Goal: Task Accomplishment & Management: Use online tool/utility

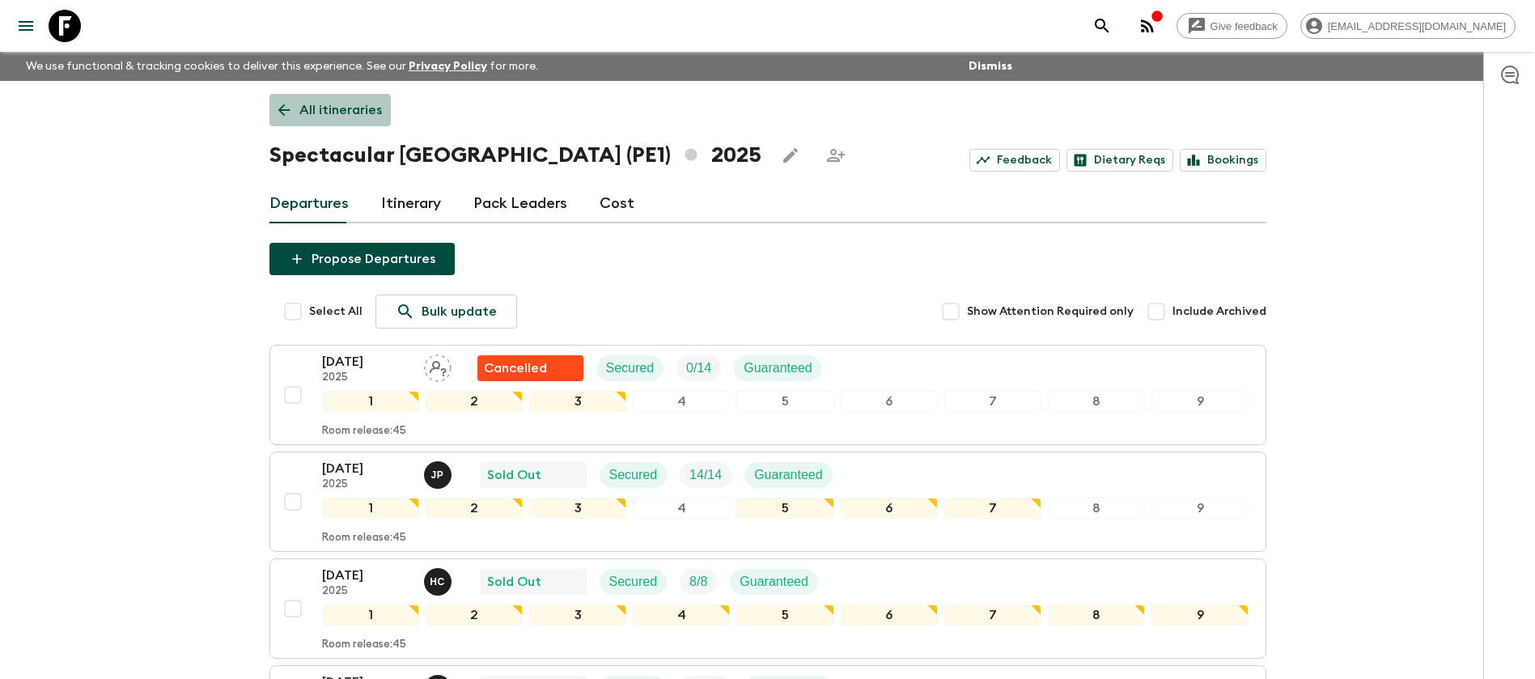
click at [354, 111] on p "All itineraries" at bounding box center [340, 109] width 83 height 19
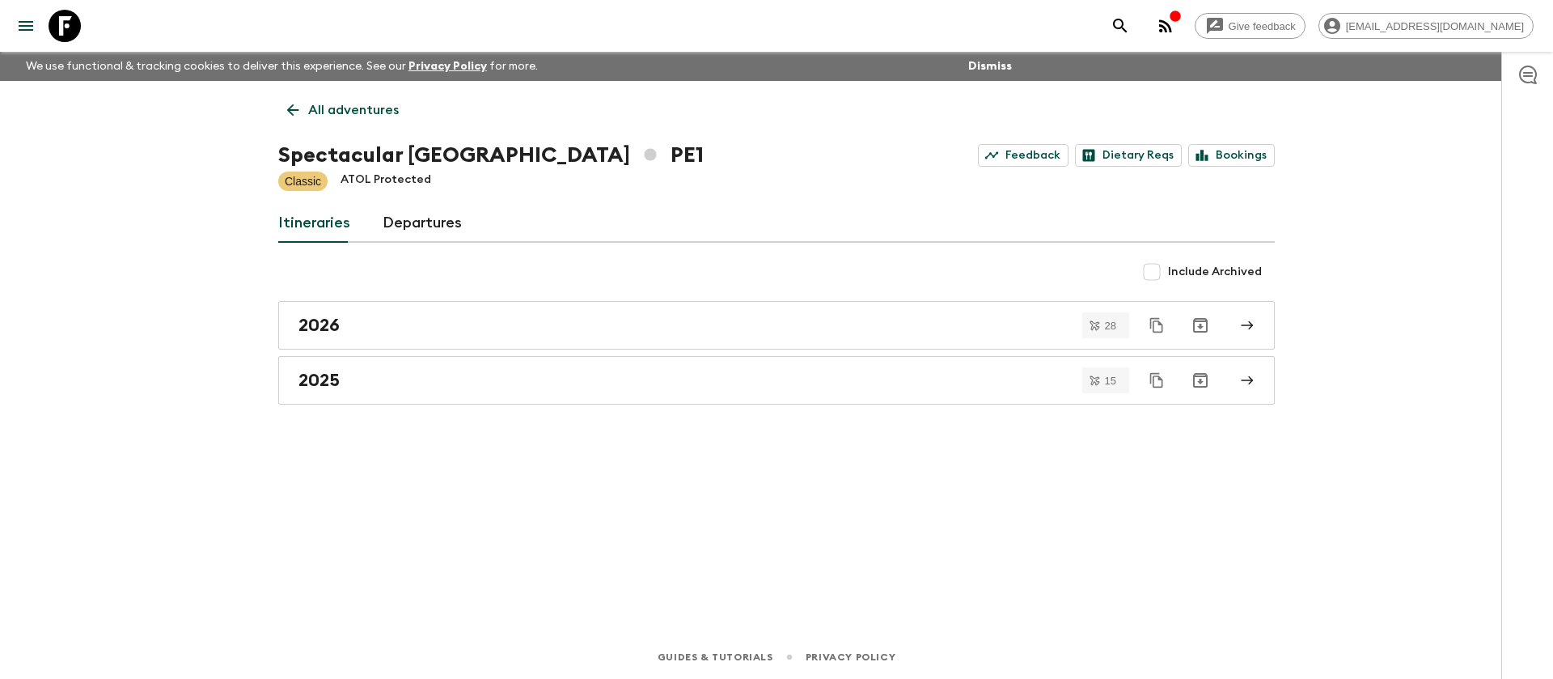
click at [338, 112] on p "All adventures" at bounding box center [353, 109] width 91 height 19
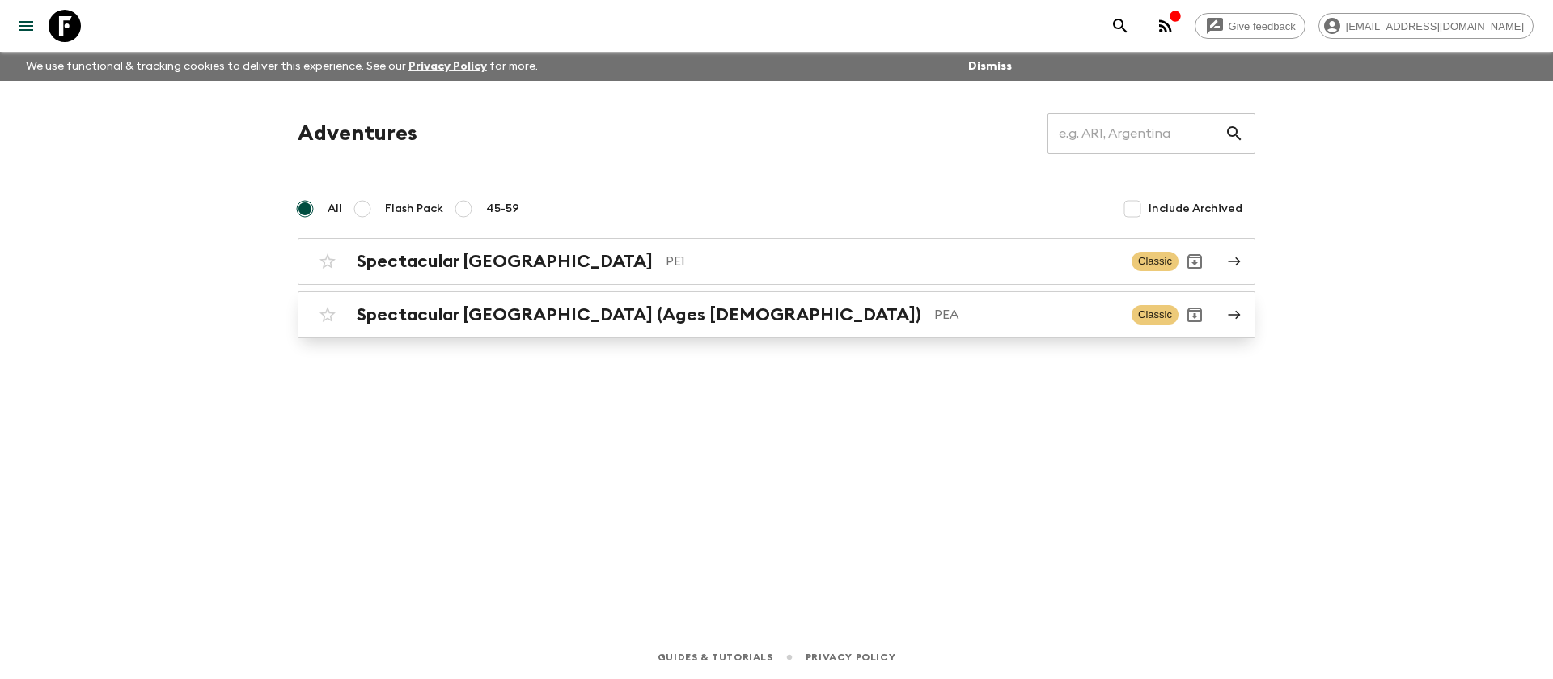
click at [429, 319] on h2 "Spectacular [GEOGRAPHIC_DATA] (Ages [DEMOGRAPHIC_DATA])" at bounding box center [639, 314] width 565 height 21
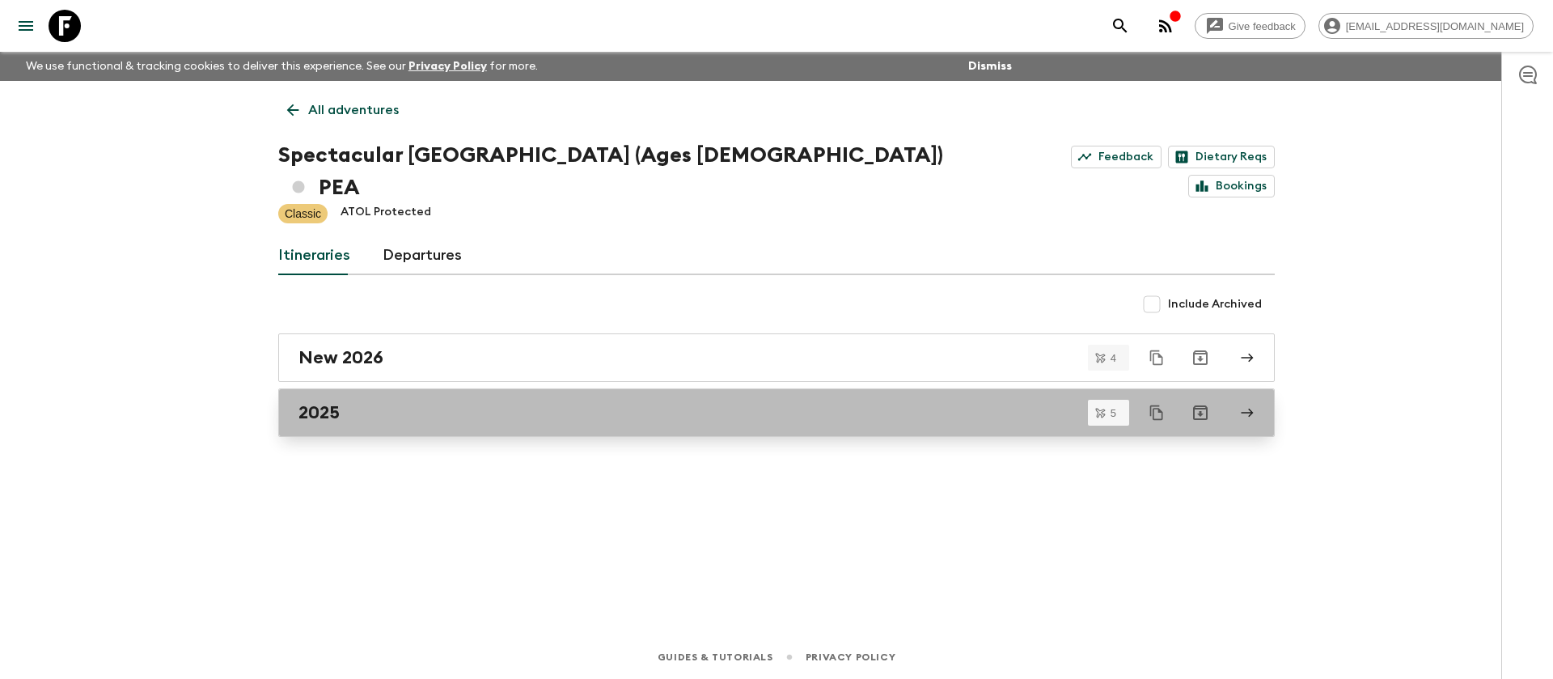
click at [389, 402] on div "2025" at bounding box center [760, 412] width 925 height 21
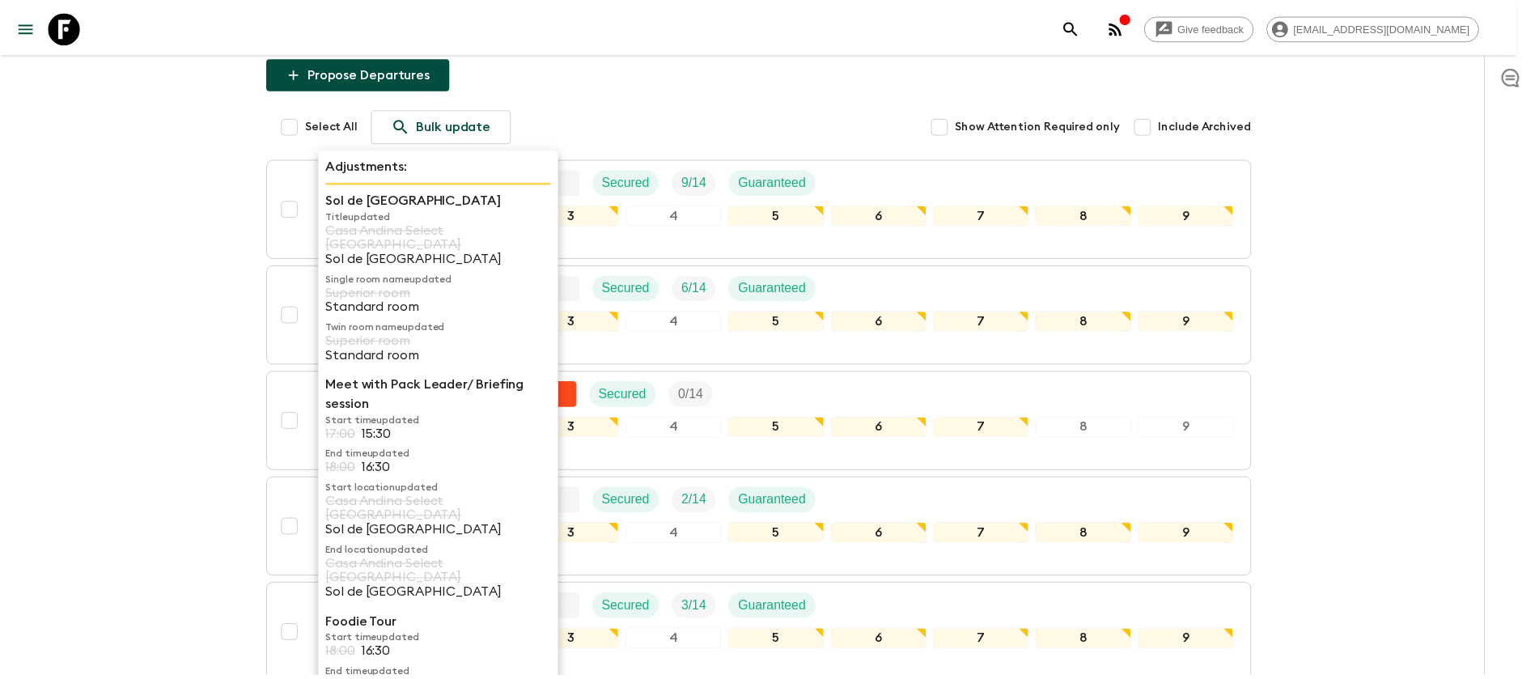
scroll to position [243, 0]
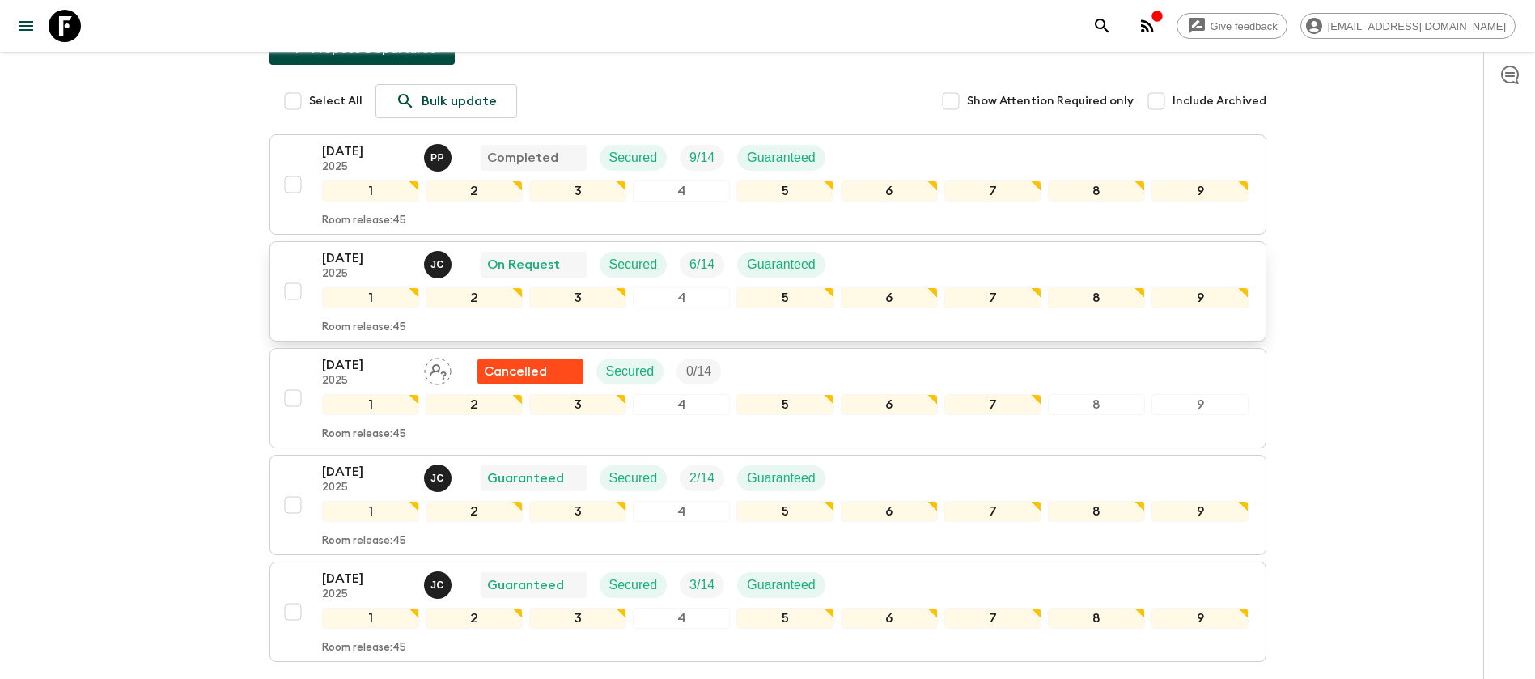
click at [923, 241] on button "[DATE] 2025 [PERSON_NAME] On Request Secured 6 / 14 Guaranteed 1 2 3 4 5 6 7 8 …" at bounding box center [767, 291] width 997 height 100
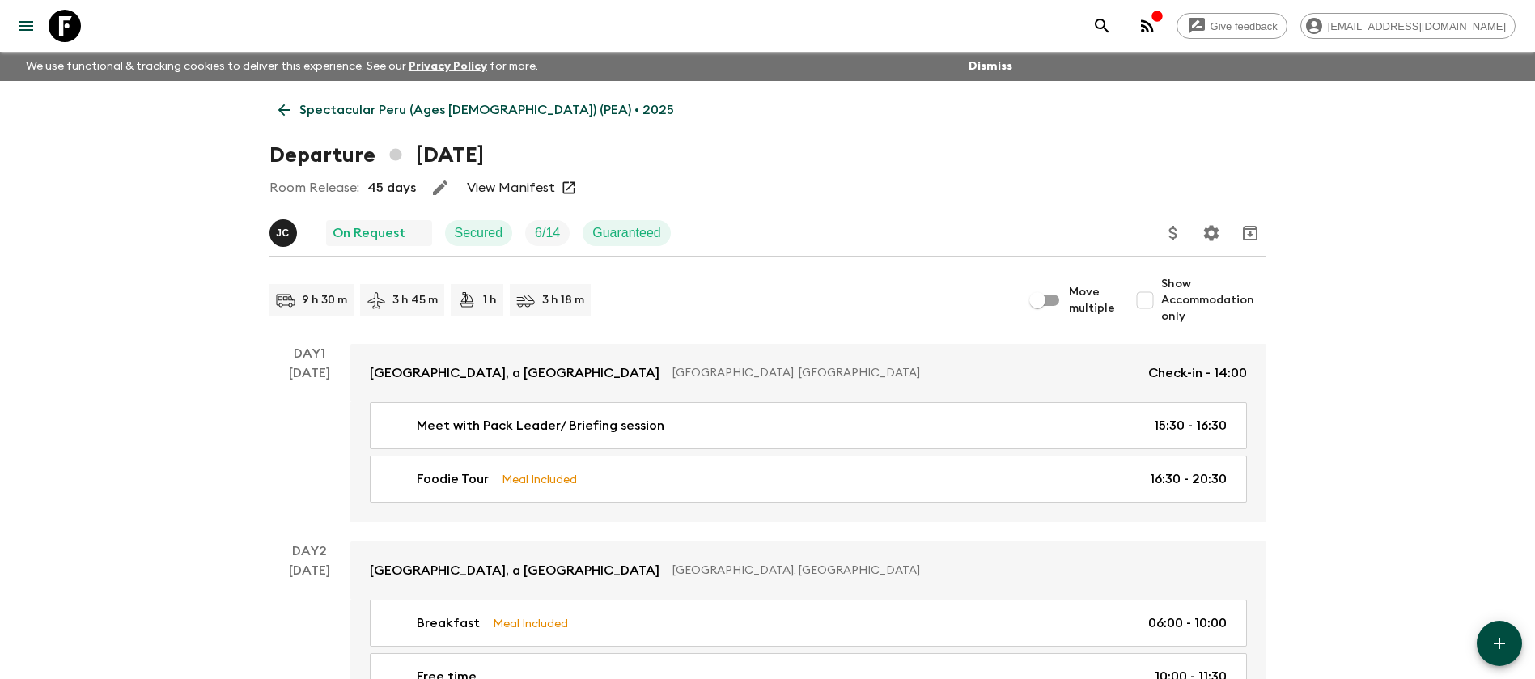
click at [500, 180] on link "View Manifest" at bounding box center [511, 188] width 88 height 16
click at [307, 108] on p "Spectacular Peru (Ages [DEMOGRAPHIC_DATA]) (PEA) • 2025" at bounding box center [486, 109] width 375 height 19
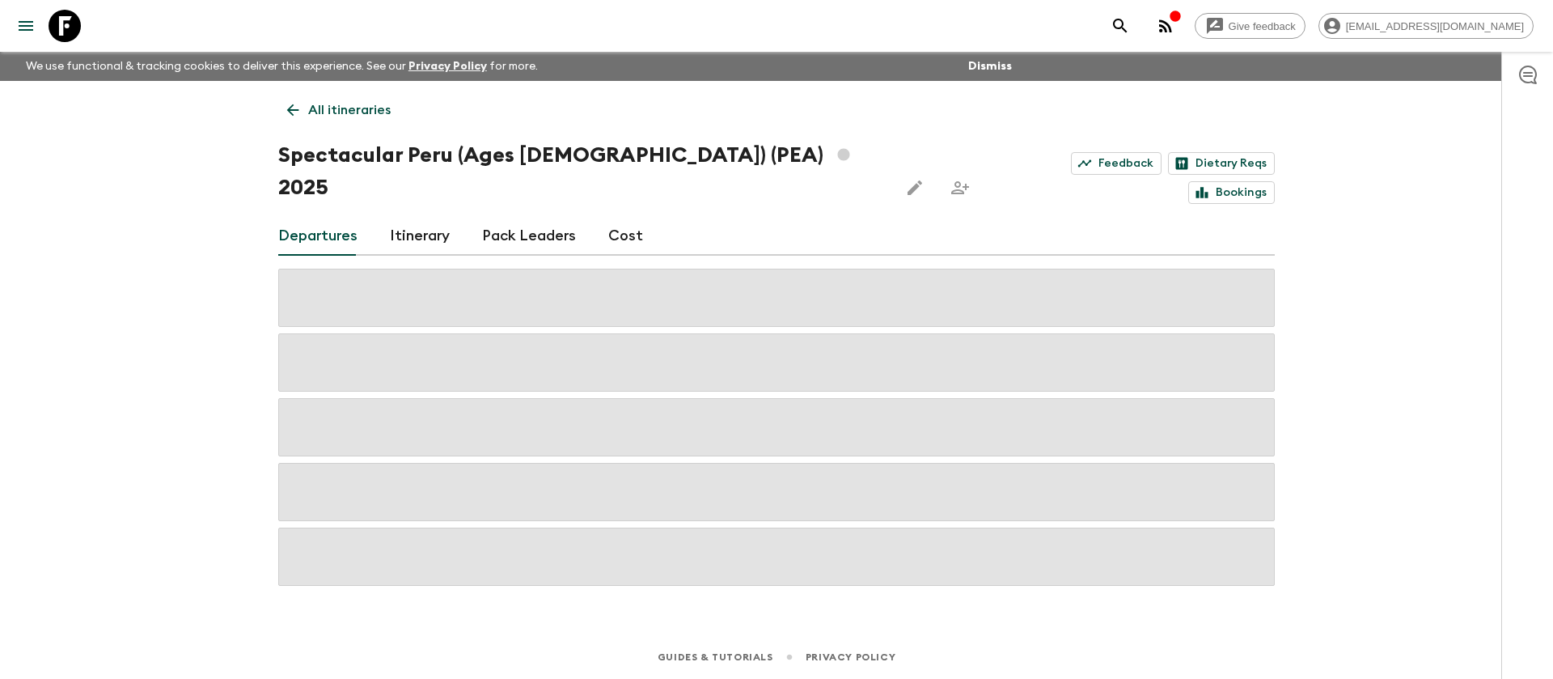
click at [307, 108] on link "All itineraries" at bounding box center [338, 110] width 121 height 32
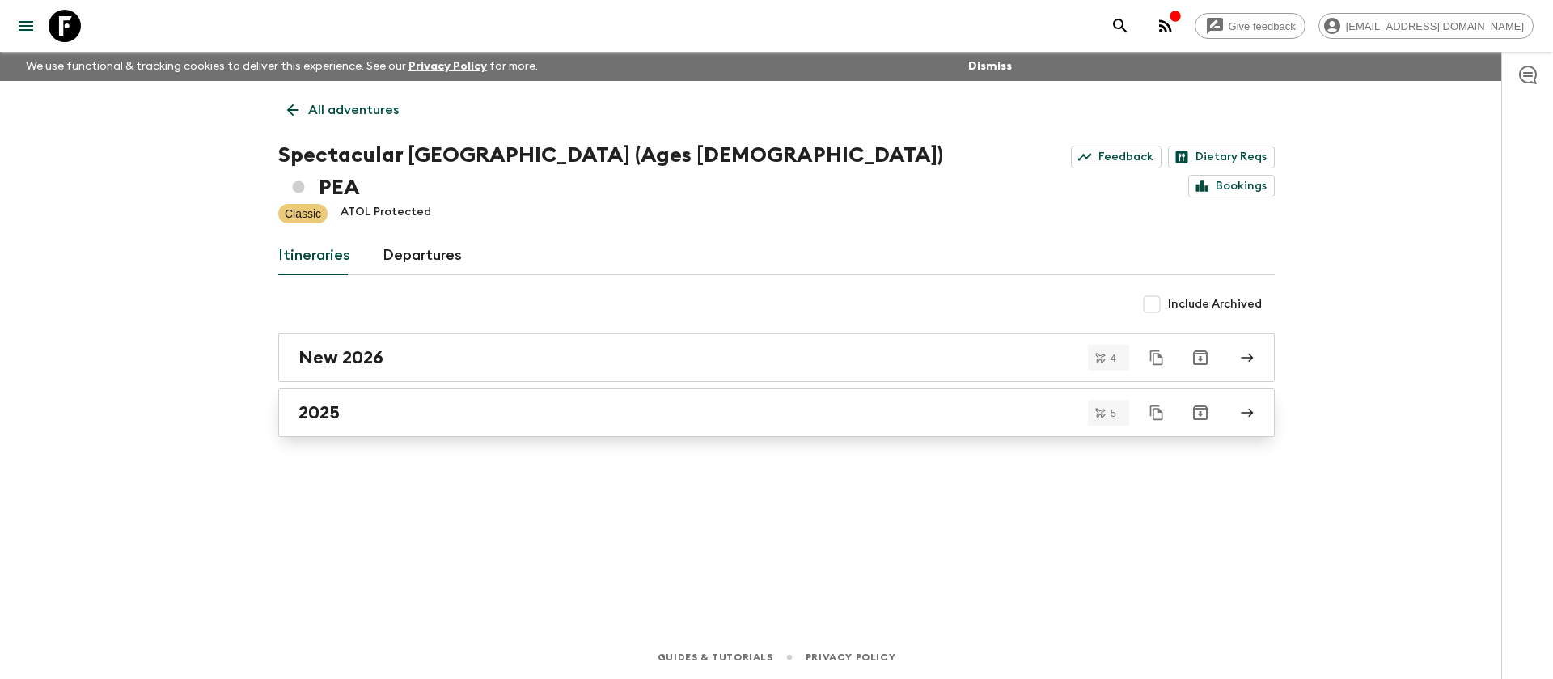
click at [389, 396] on link "2025" at bounding box center [776, 412] width 997 height 49
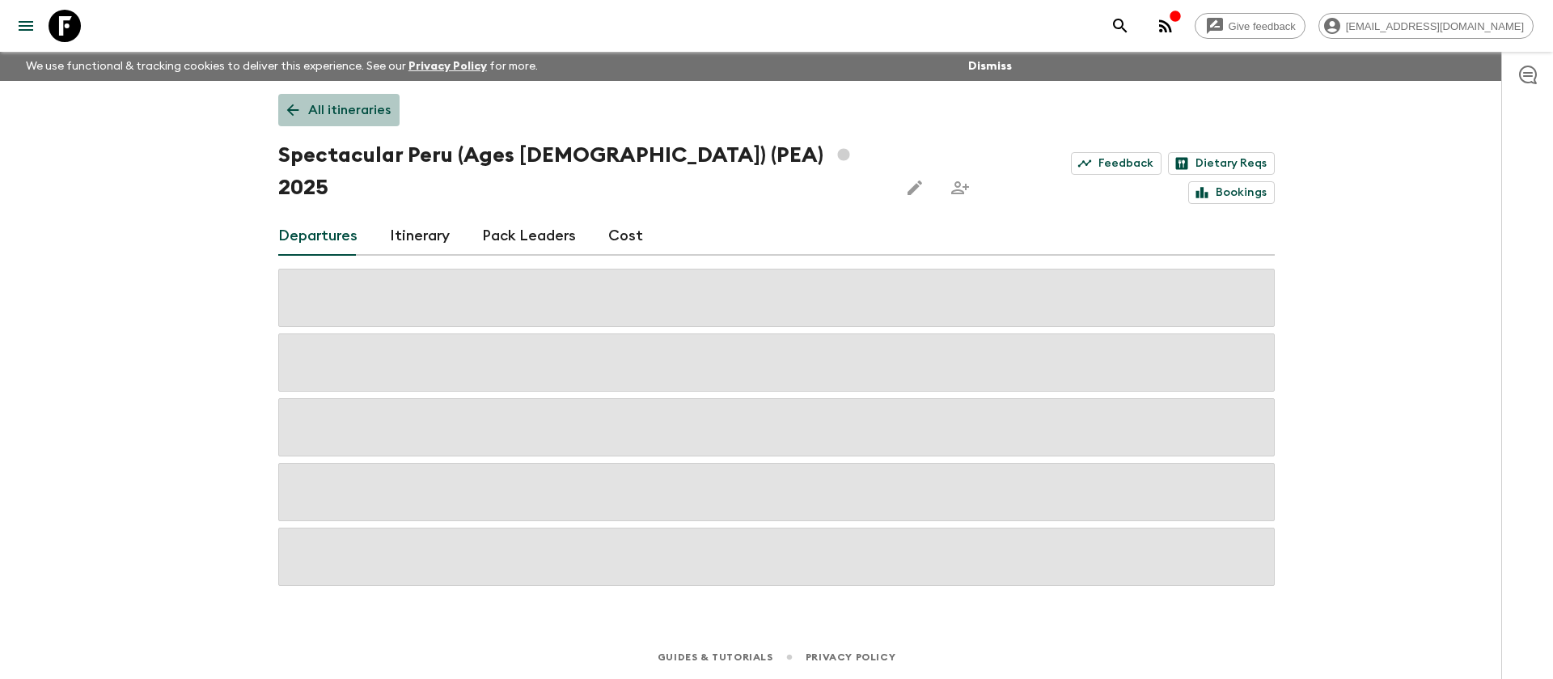
click at [332, 125] on link "All itineraries" at bounding box center [338, 110] width 121 height 32
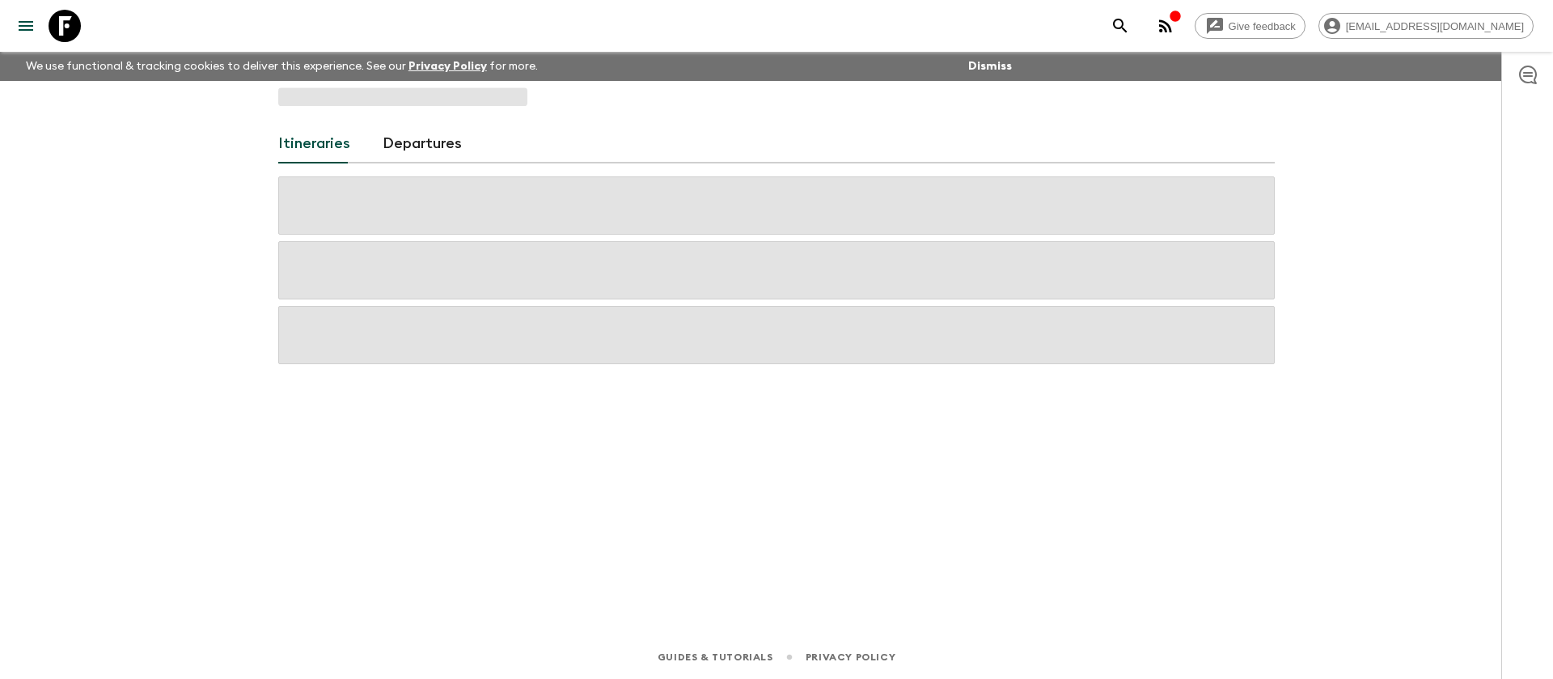
click at [341, 95] on span at bounding box center [402, 96] width 249 height 19
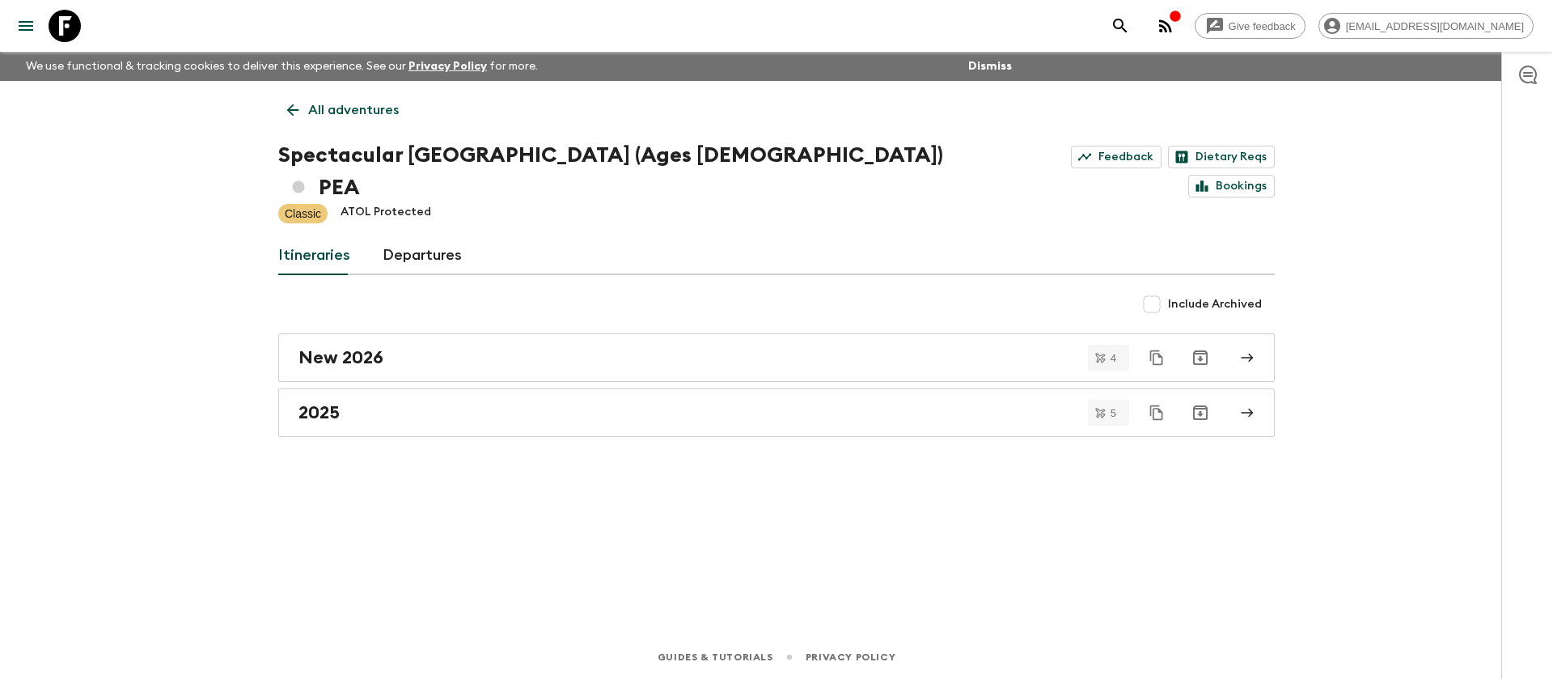
click at [337, 82] on div "All adventures Spectacular [GEOGRAPHIC_DATA] (Ages [DEMOGRAPHIC_DATA]) PEA Feed…" at bounding box center [776, 335] width 1035 height 509
click at [345, 112] on p "All adventures" at bounding box center [353, 109] width 91 height 19
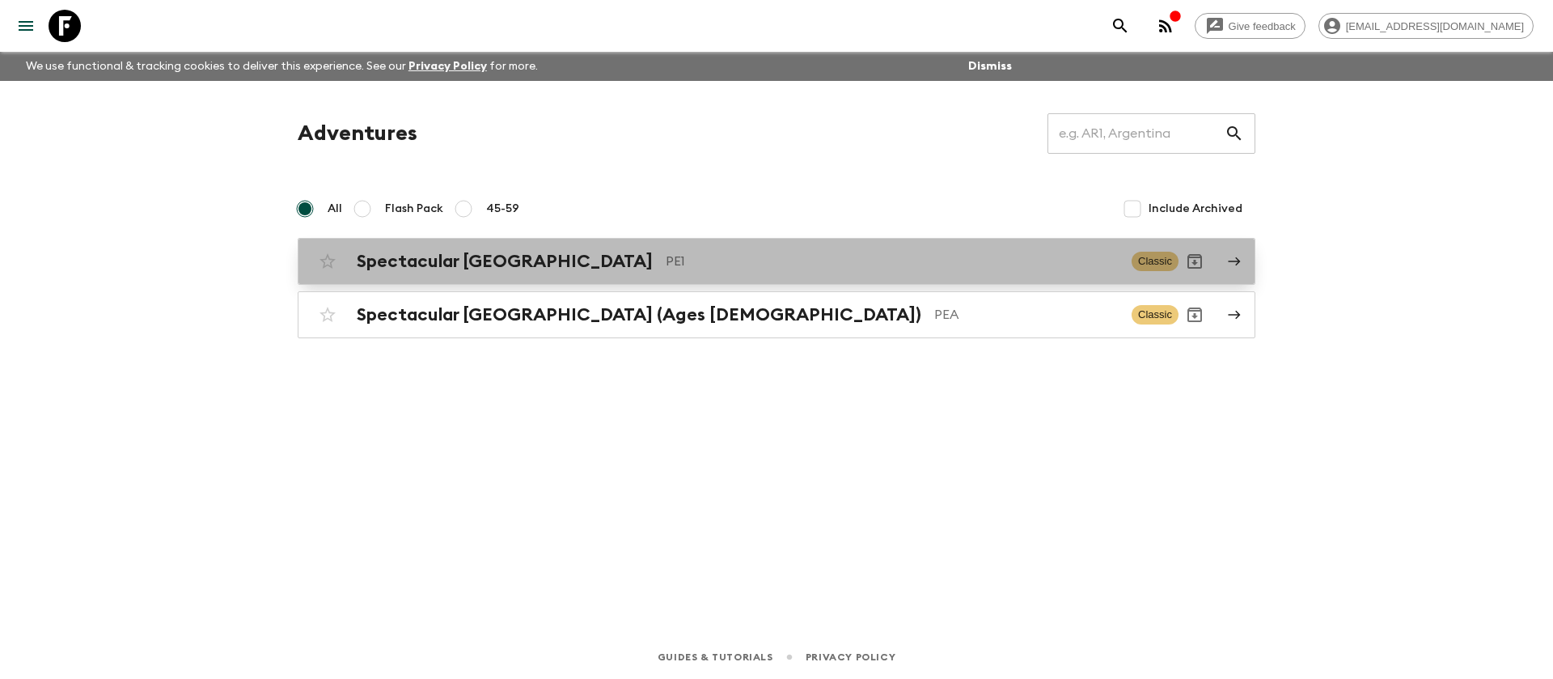
click at [468, 263] on h2 "Spectacular [GEOGRAPHIC_DATA]" at bounding box center [505, 261] width 296 height 21
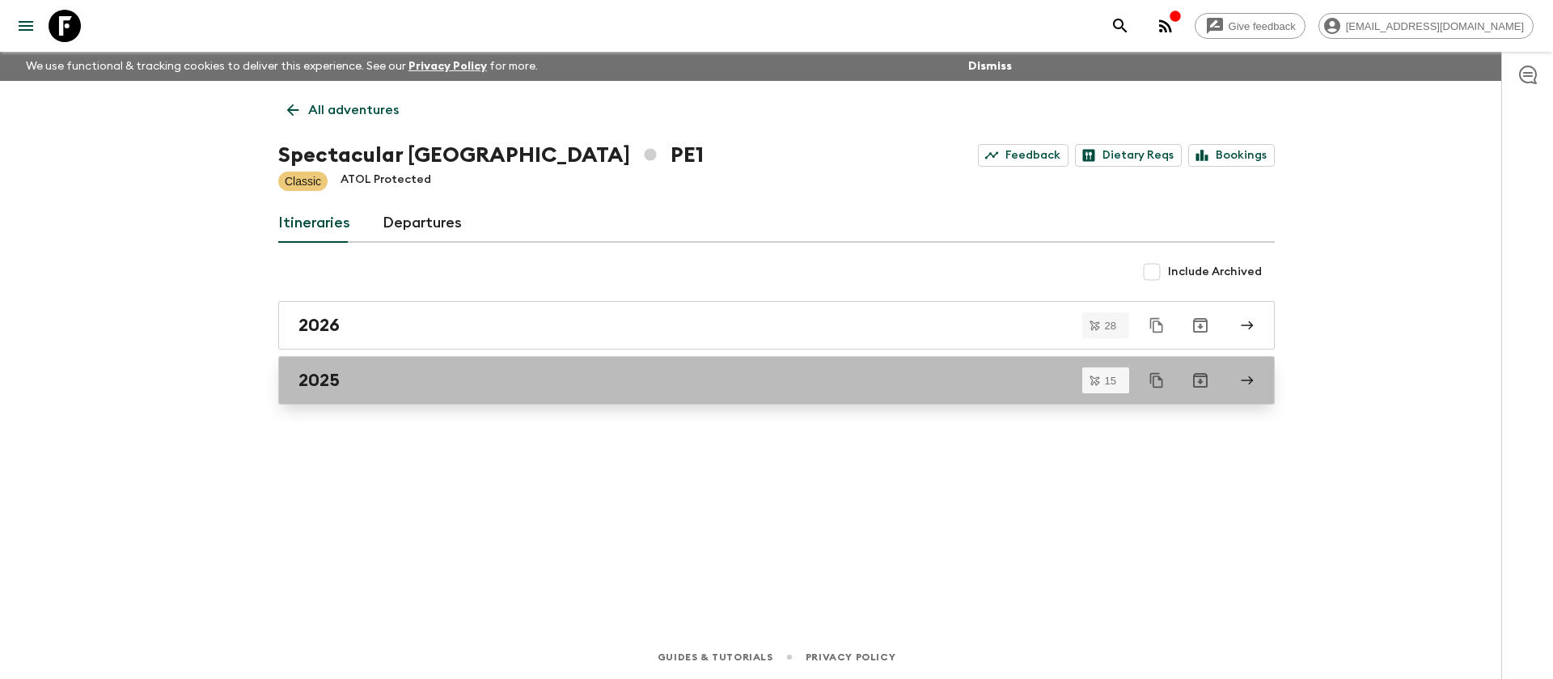
click at [341, 359] on link "2025" at bounding box center [776, 380] width 997 height 49
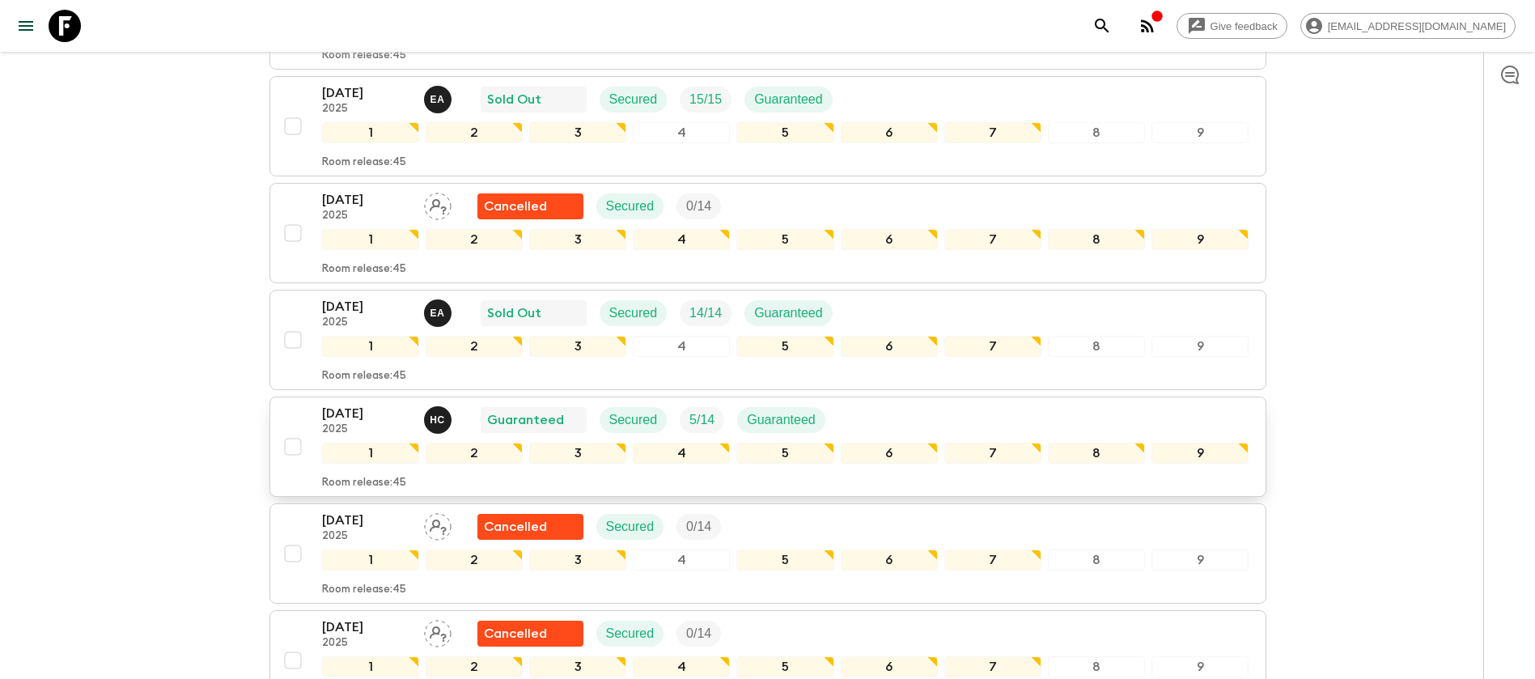
scroll to position [364, 0]
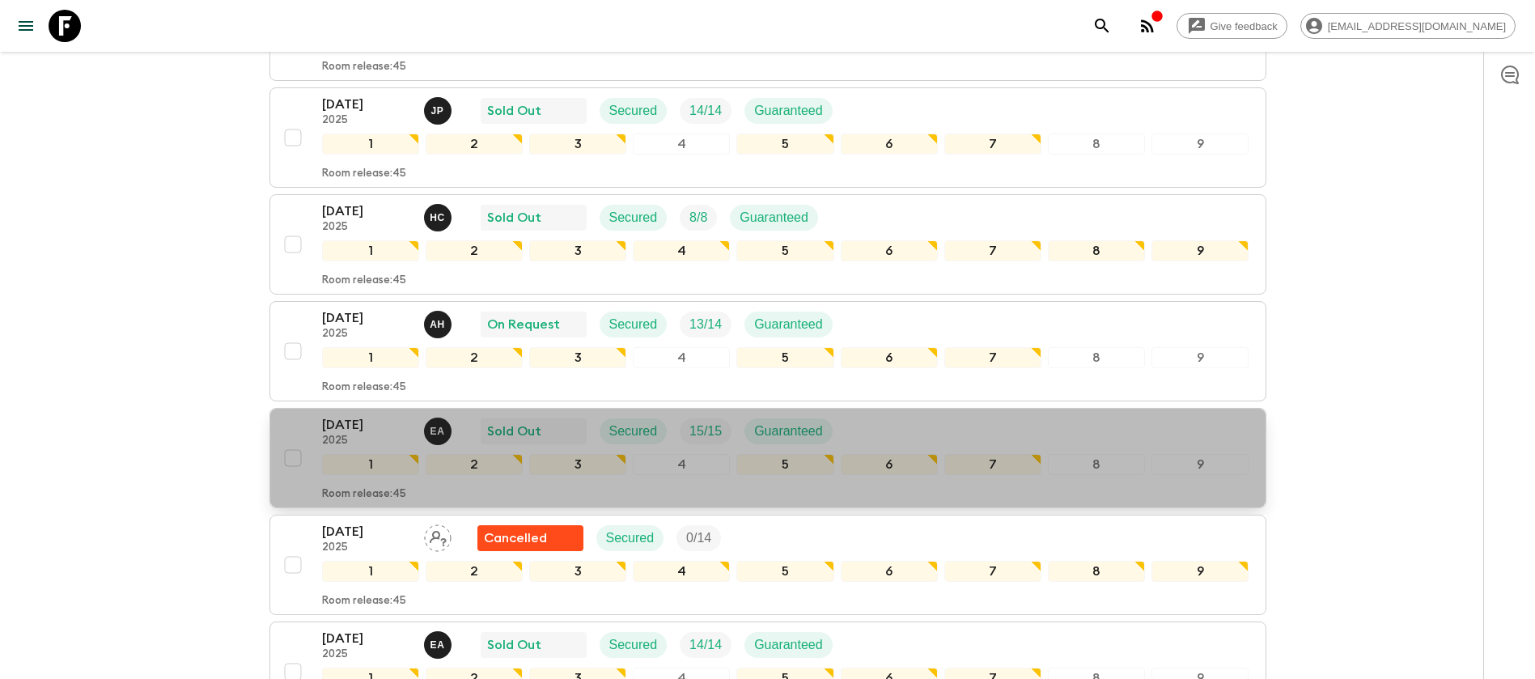
click at [849, 430] on div "[DATE] 2025 E A Sold Out Secured 15 / 15 Guaranteed" at bounding box center [785, 431] width 927 height 32
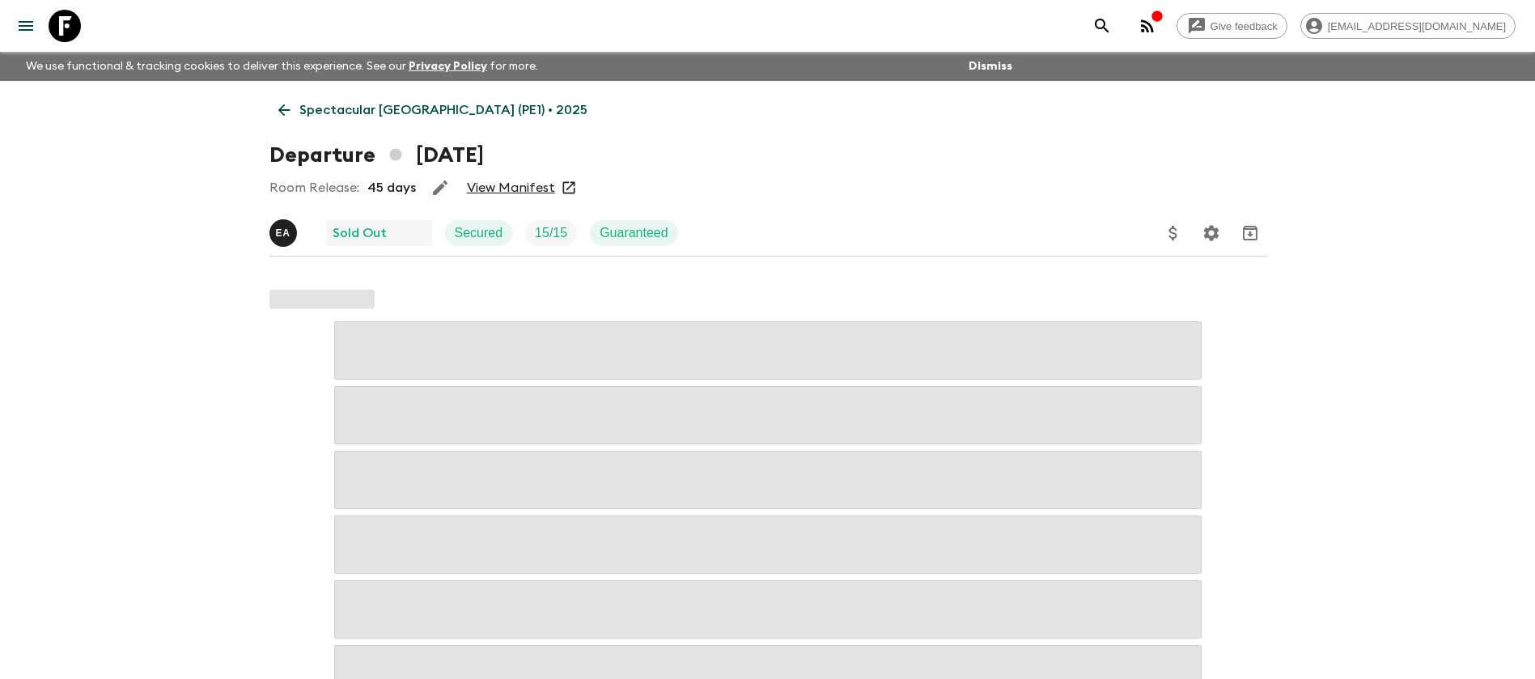
click at [485, 188] on link "View Manifest" at bounding box center [511, 188] width 88 height 16
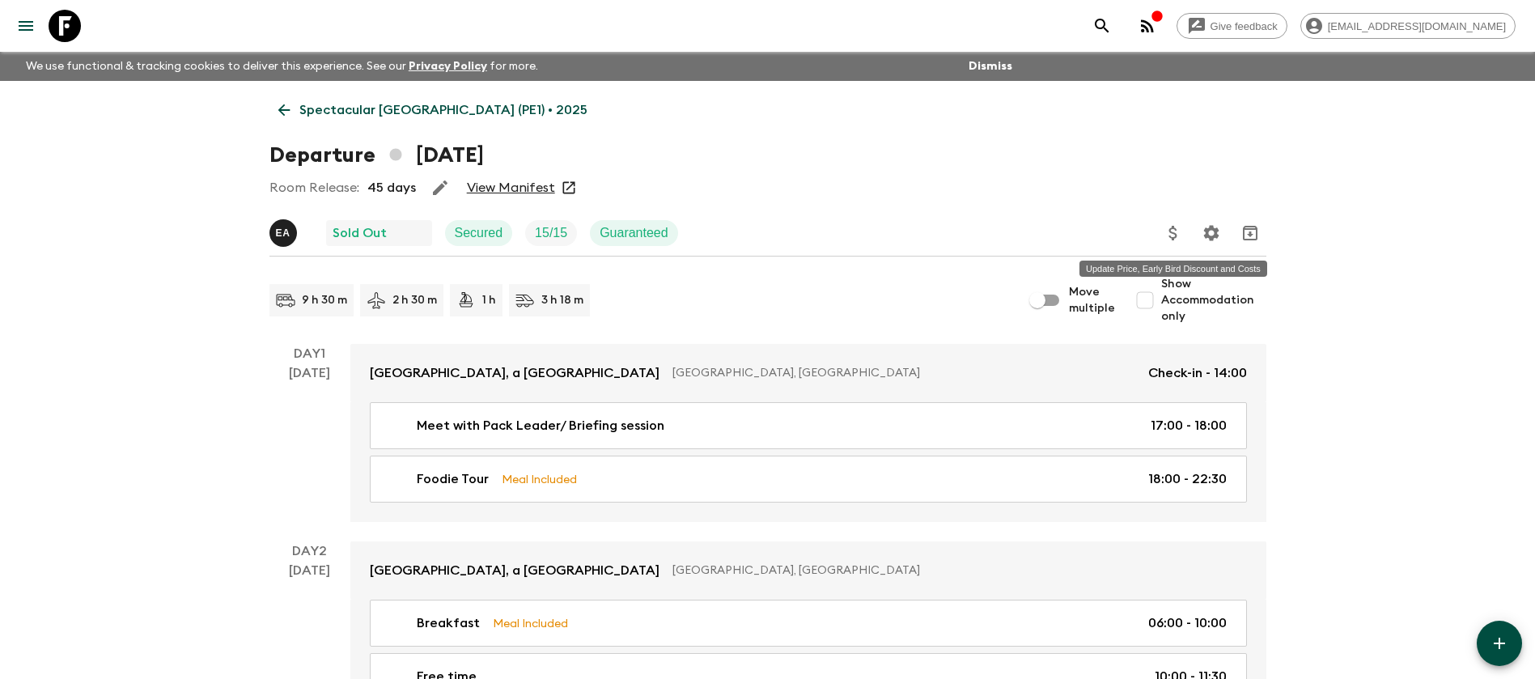
click at [1166, 231] on icon "Update Price, Early Bird Discount and Costs" at bounding box center [1172, 232] width 19 height 19
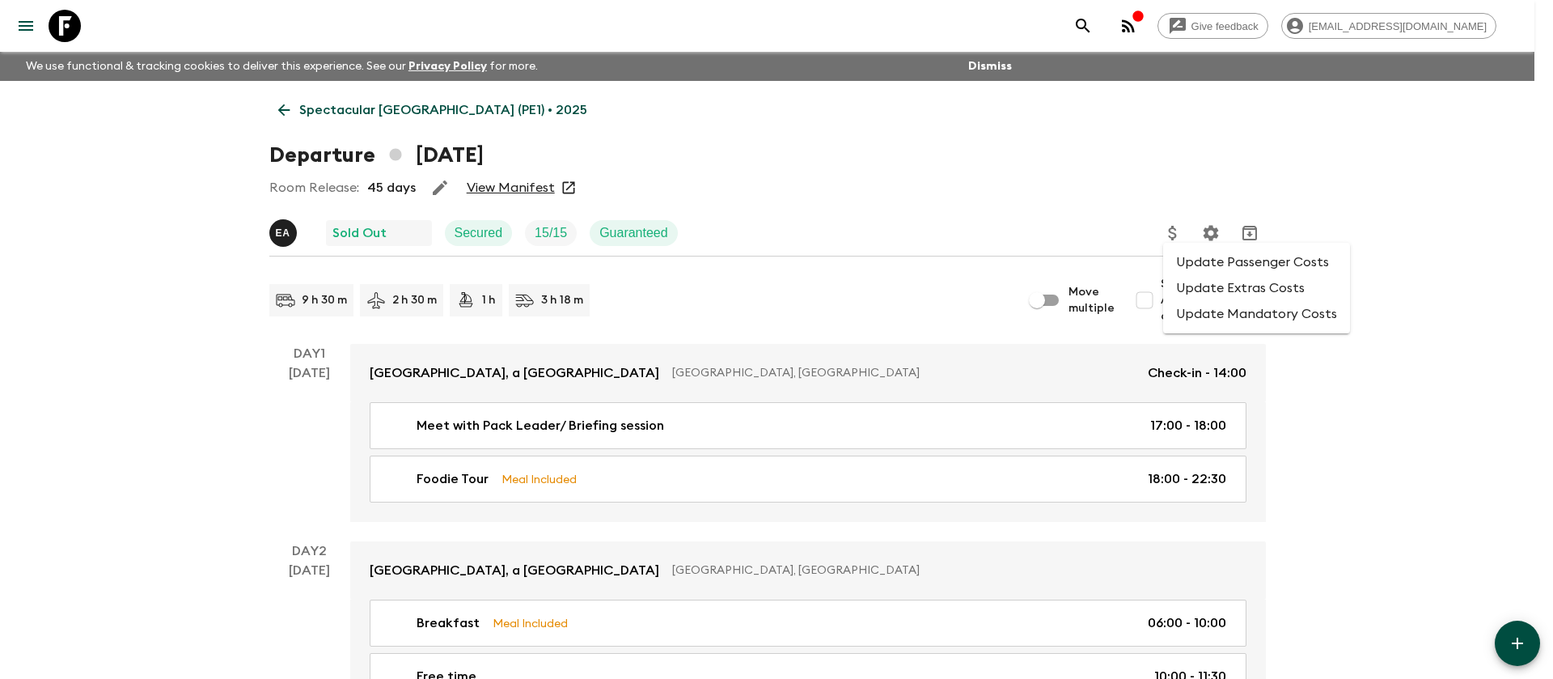
click at [1209, 303] on li "Update Mandatory Costs" at bounding box center [1256, 314] width 187 height 26
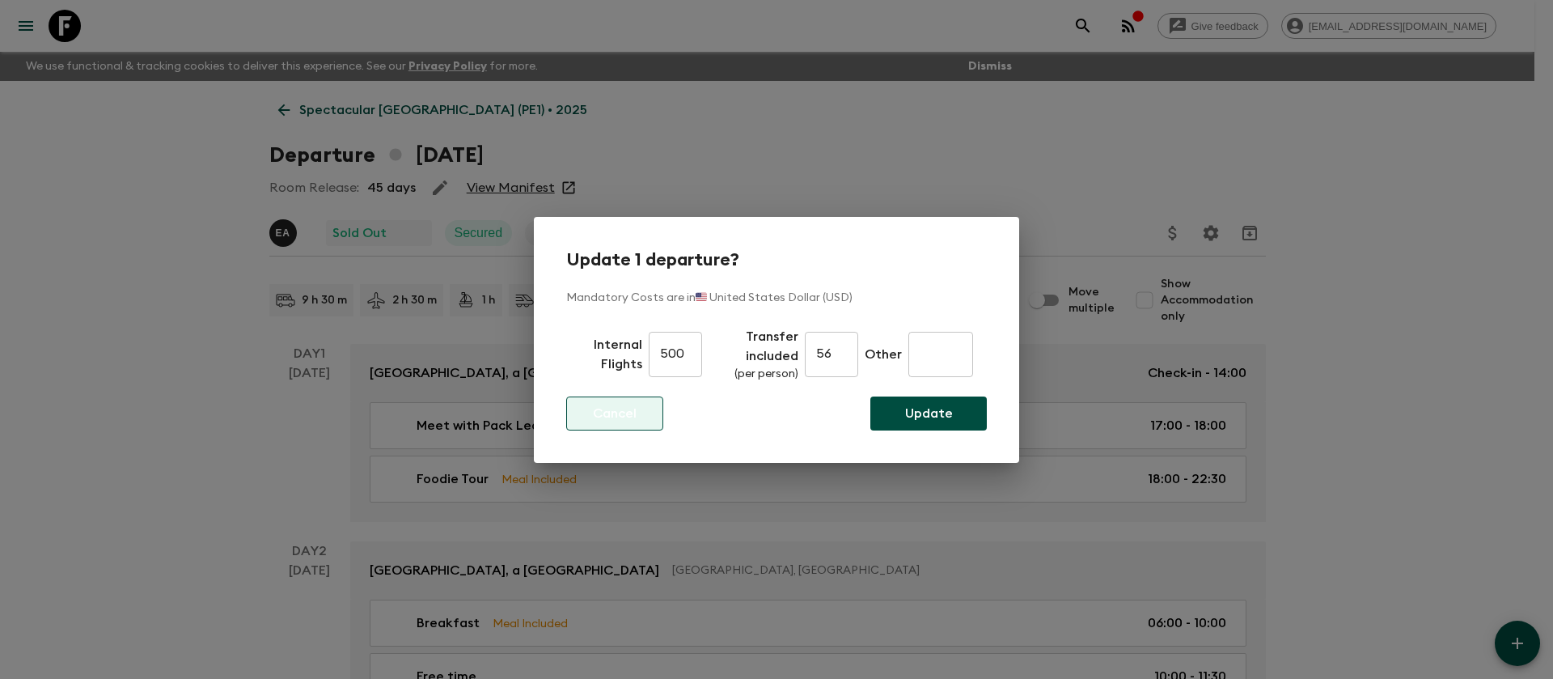
click at [626, 421] on p "Cancel" at bounding box center [615, 413] width 44 height 19
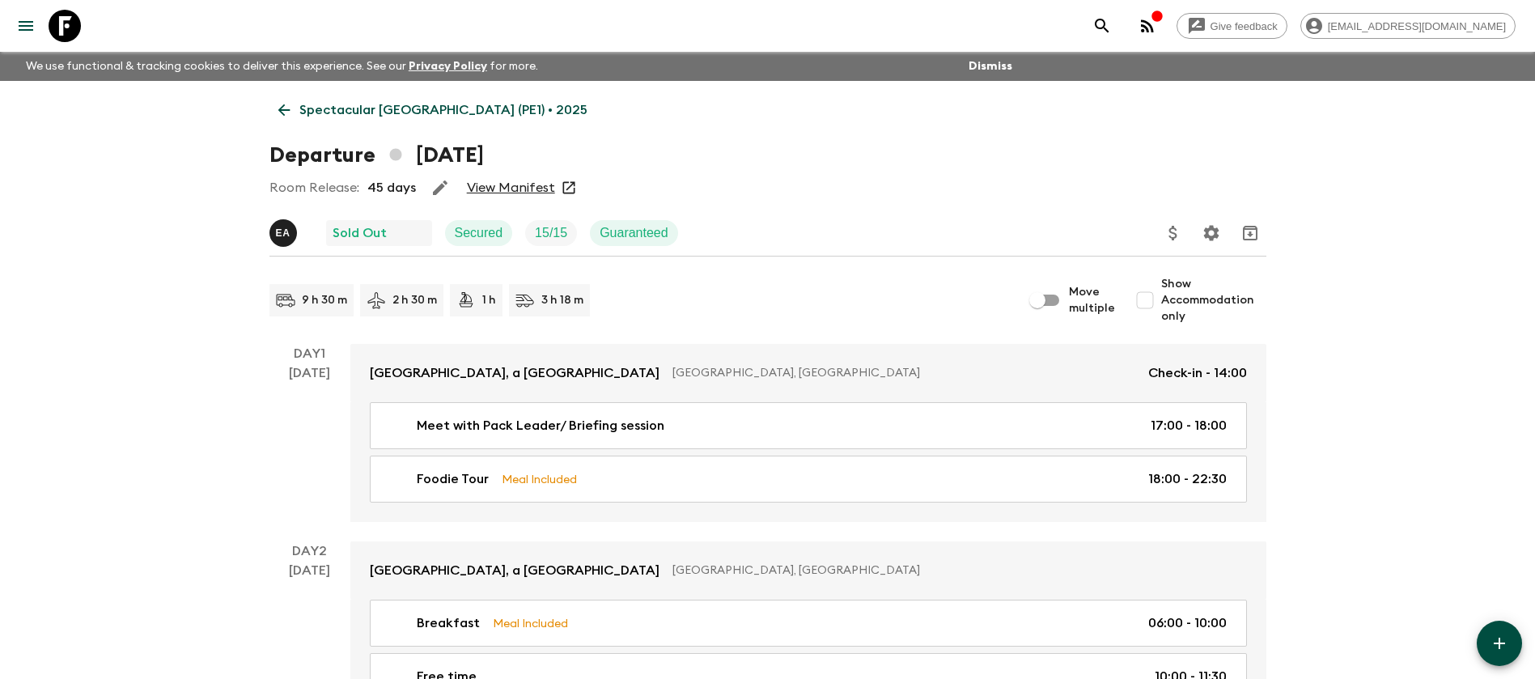
click at [1167, 231] on icon "Update Price, Early Bird Discount and Costs" at bounding box center [1172, 232] width 19 height 19
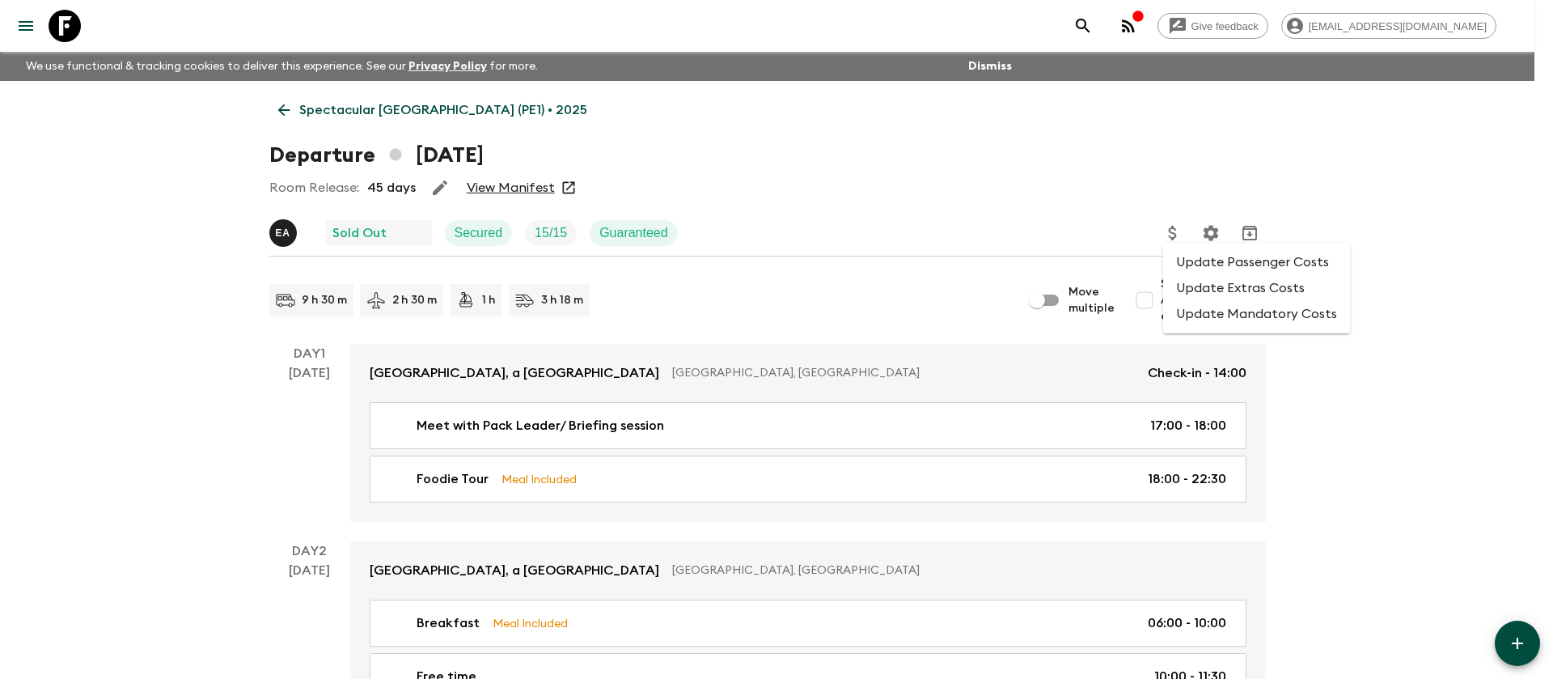
click at [1204, 265] on li "Update Passenger Costs" at bounding box center [1256, 262] width 187 height 26
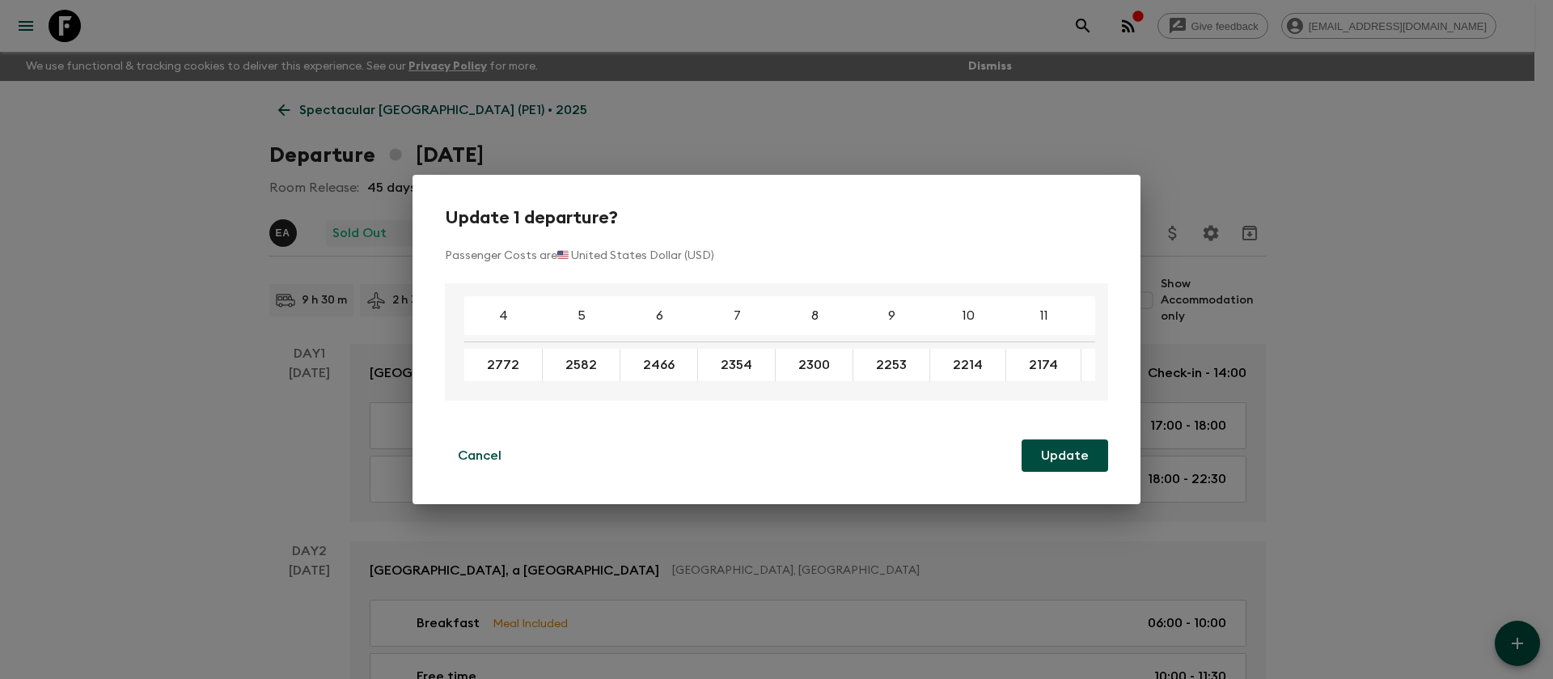
drag, startPoint x: 821, startPoint y: 391, endPoint x: 1093, endPoint y: 392, distance: 271.8
click at [1093, 392] on div "4 5 6 7 8 9 10 11 12 13 14 15 16 17 18 2772 2582 2466 2354 2300 2253 2214 2174 …" at bounding box center [776, 341] width 663 height 117
click at [922, 392] on div "4 5 6 7 8 9 10 11 12 13 14 15 16 17 18 2772 2582 2466 2354 2300 2253 2214 2174 …" at bounding box center [776, 341] width 663 height 117
click at [869, 228] on div "Update 1 departure? Passenger Costs are 🇺🇸 United States Dollar (USD) 4 5 6 7 8…" at bounding box center [777, 339] width 728 height 329
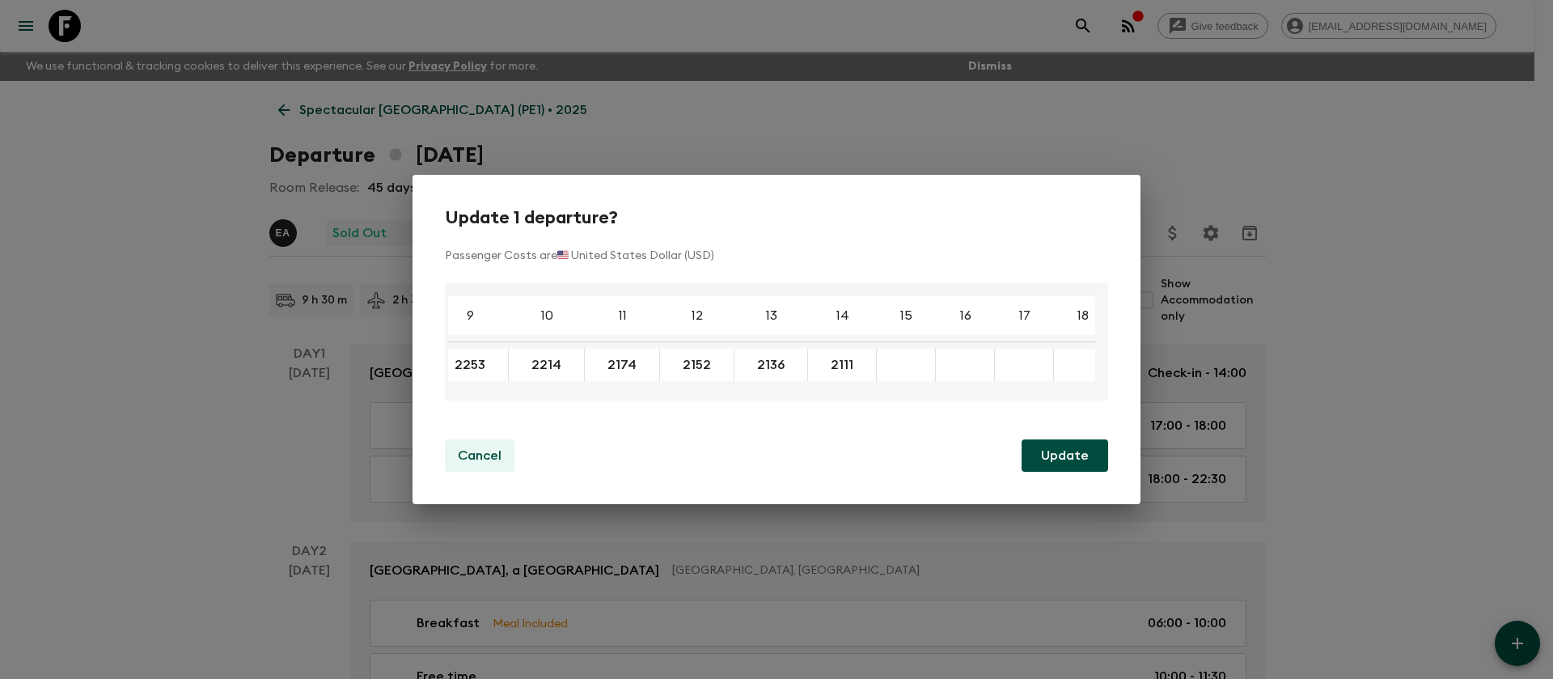
click at [474, 450] on p "Cancel" at bounding box center [480, 455] width 44 height 19
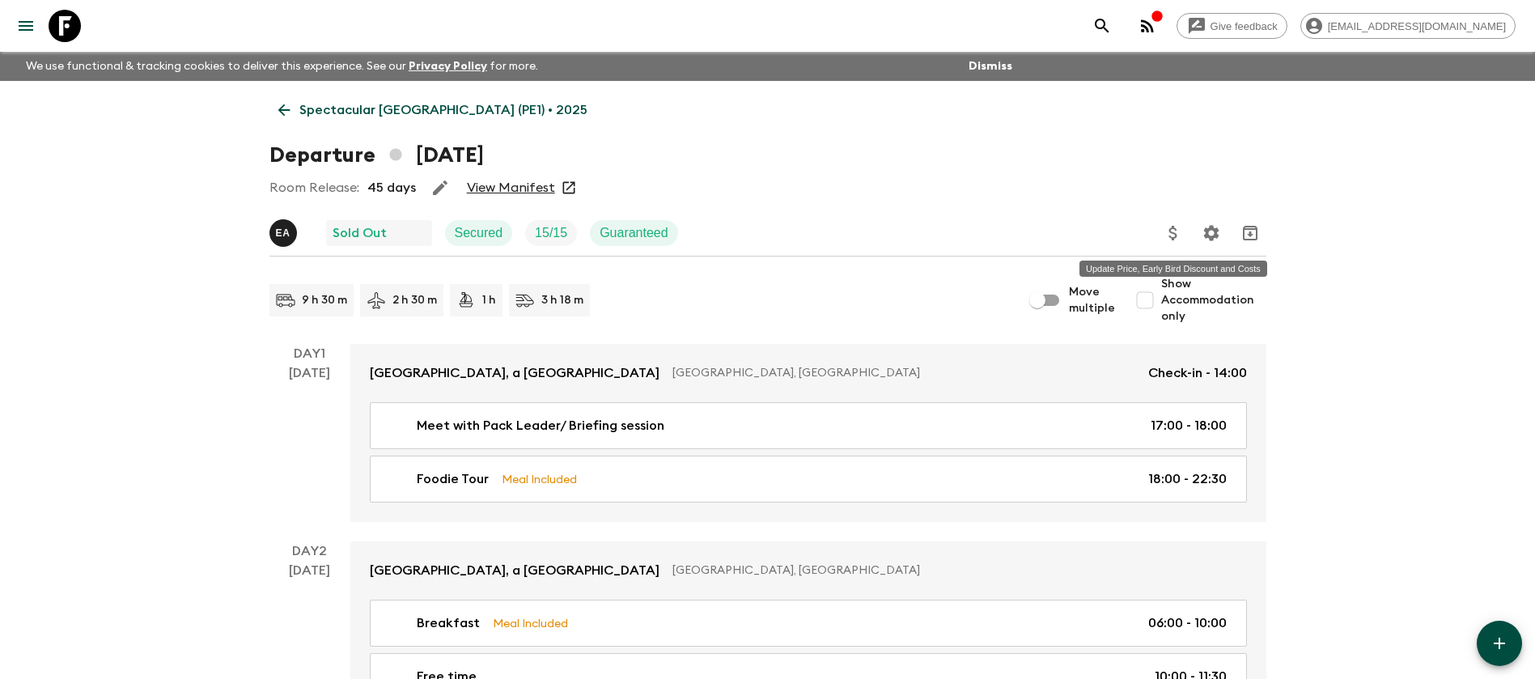
click at [1169, 231] on icon "Update Price, Early Bird Discount and Costs" at bounding box center [1172, 233] width 8 height 15
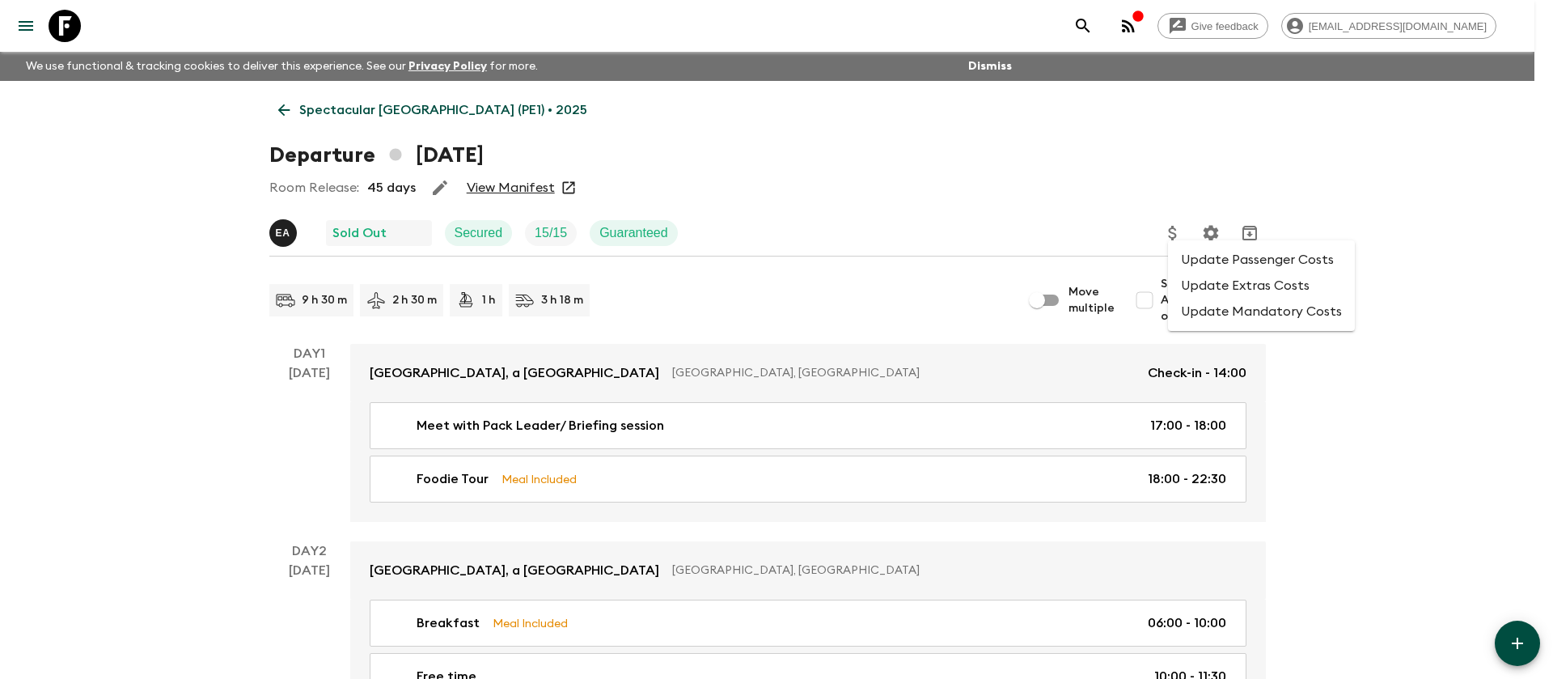
click at [1194, 305] on li "Update Mandatory Costs" at bounding box center [1261, 311] width 187 height 26
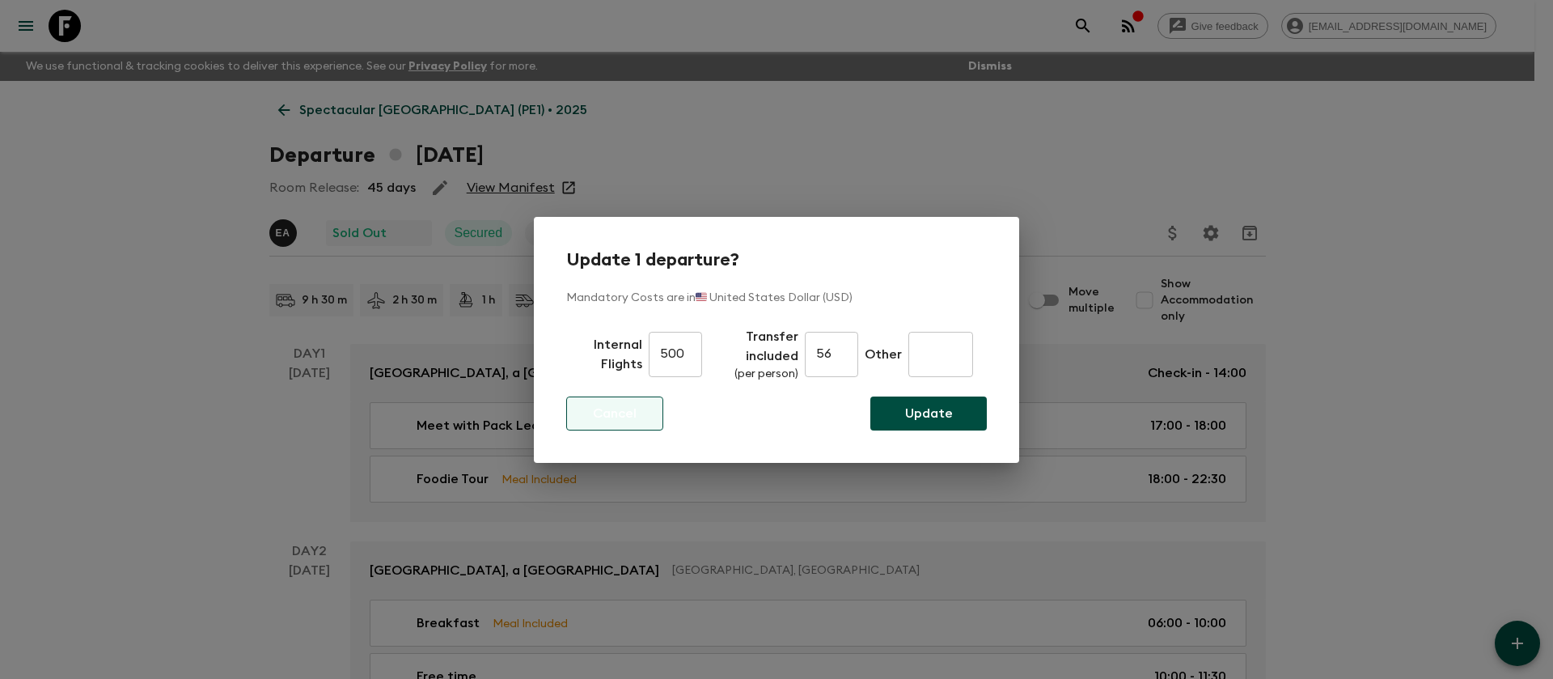
click at [628, 419] on p "Cancel" at bounding box center [615, 413] width 44 height 19
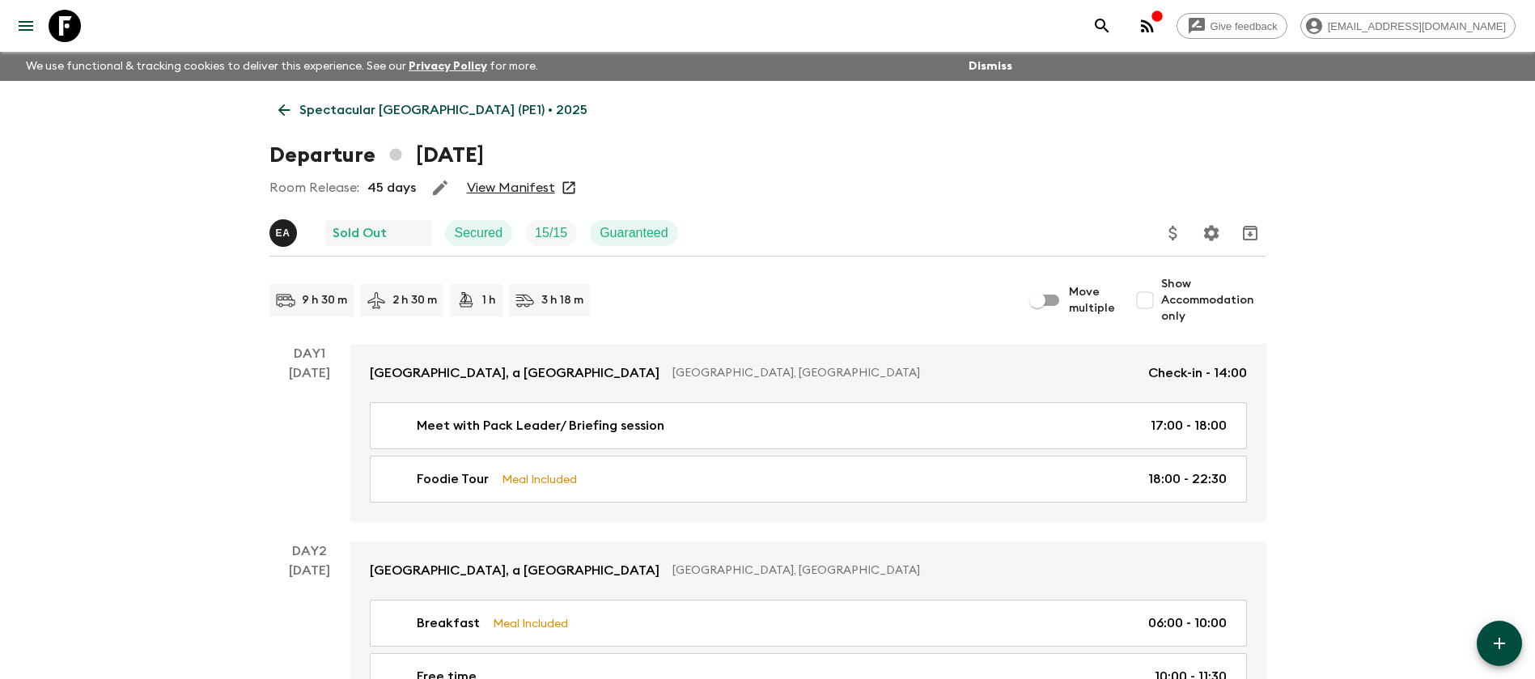
click at [1166, 229] on icon "Update Price, Early Bird Discount and Costs" at bounding box center [1172, 232] width 19 height 19
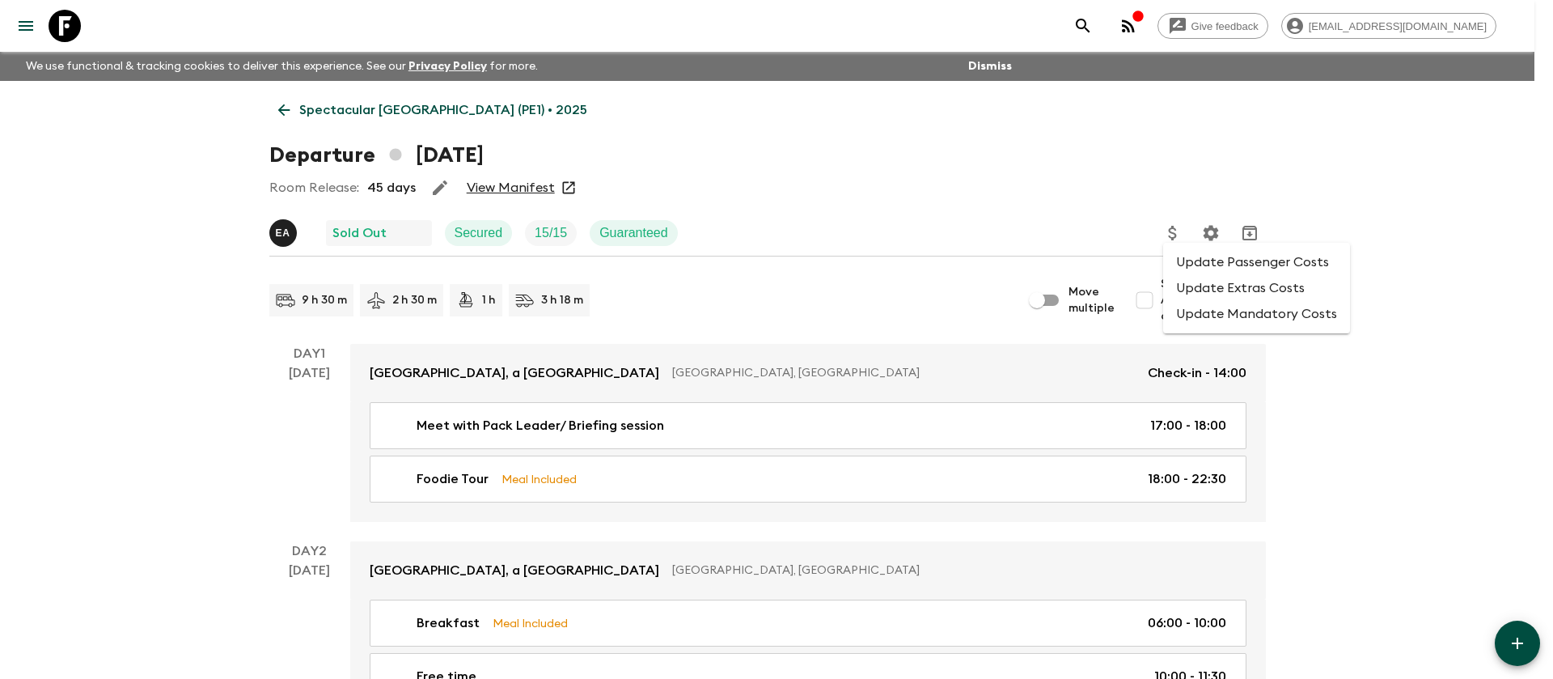
click at [1212, 265] on li "Update Passenger Costs" at bounding box center [1256, 262] width 187 height 26
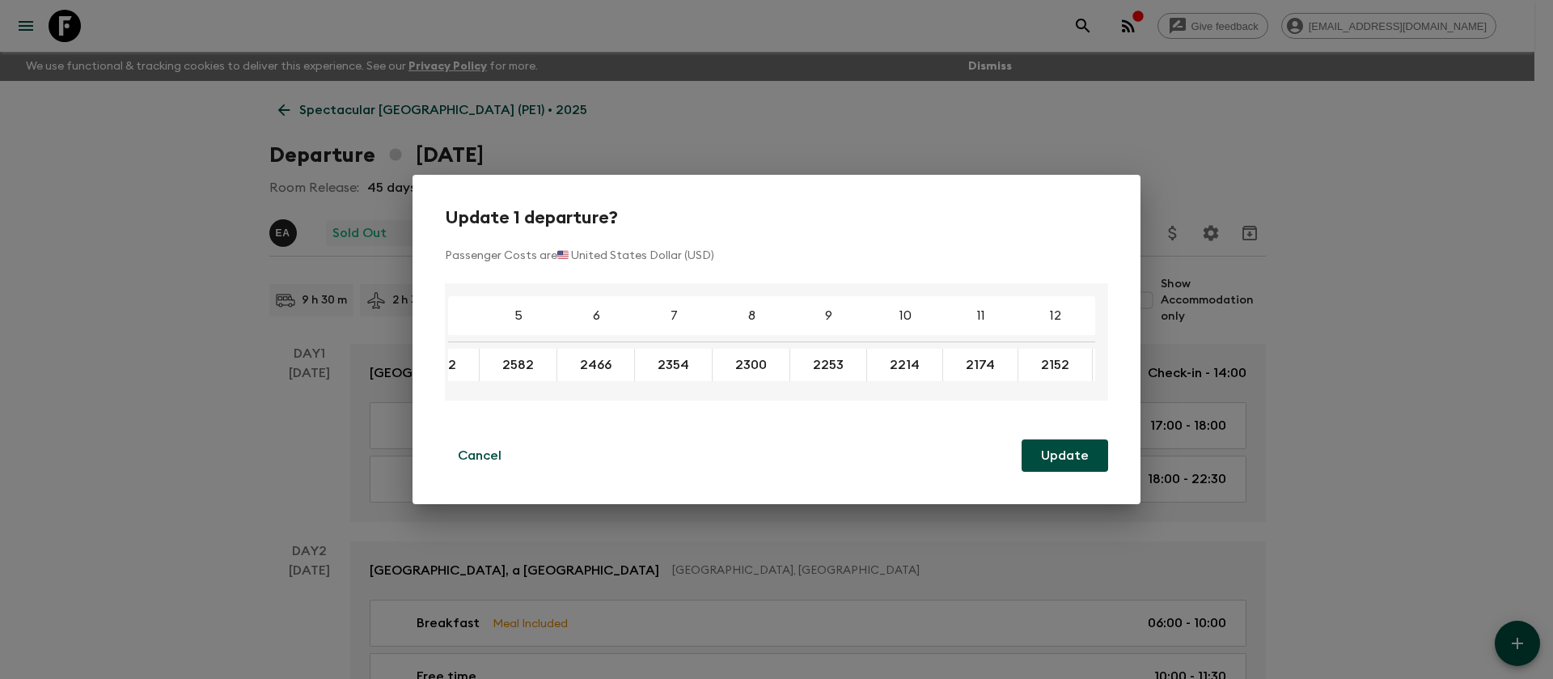
scroll to position [0, 0]
click at [494, 469] on button "Cancel" at bounding box center [480, 455] width 70 height 32
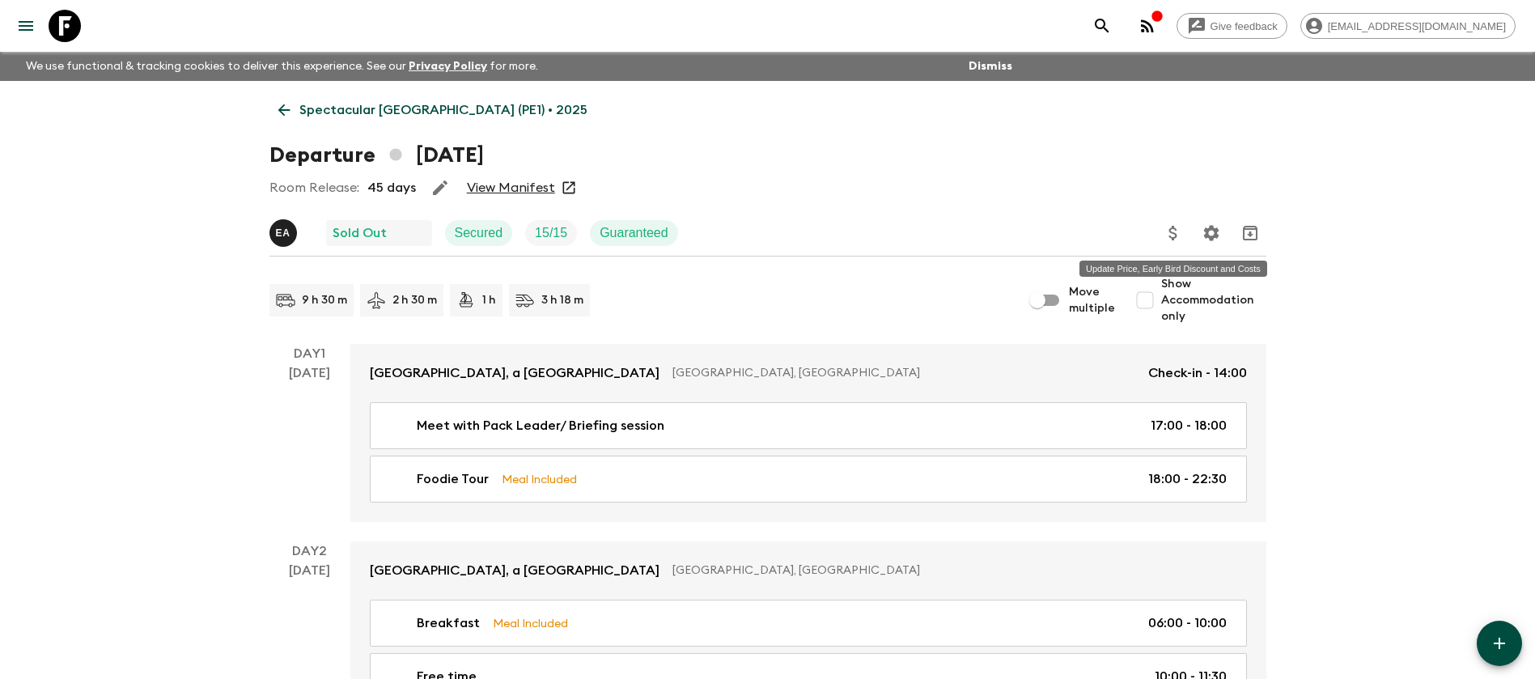
click at [1184, 232] on button "Update Price, Early Bird Discount and Costs" at bounding box center [1173, 233] width 32 height 32
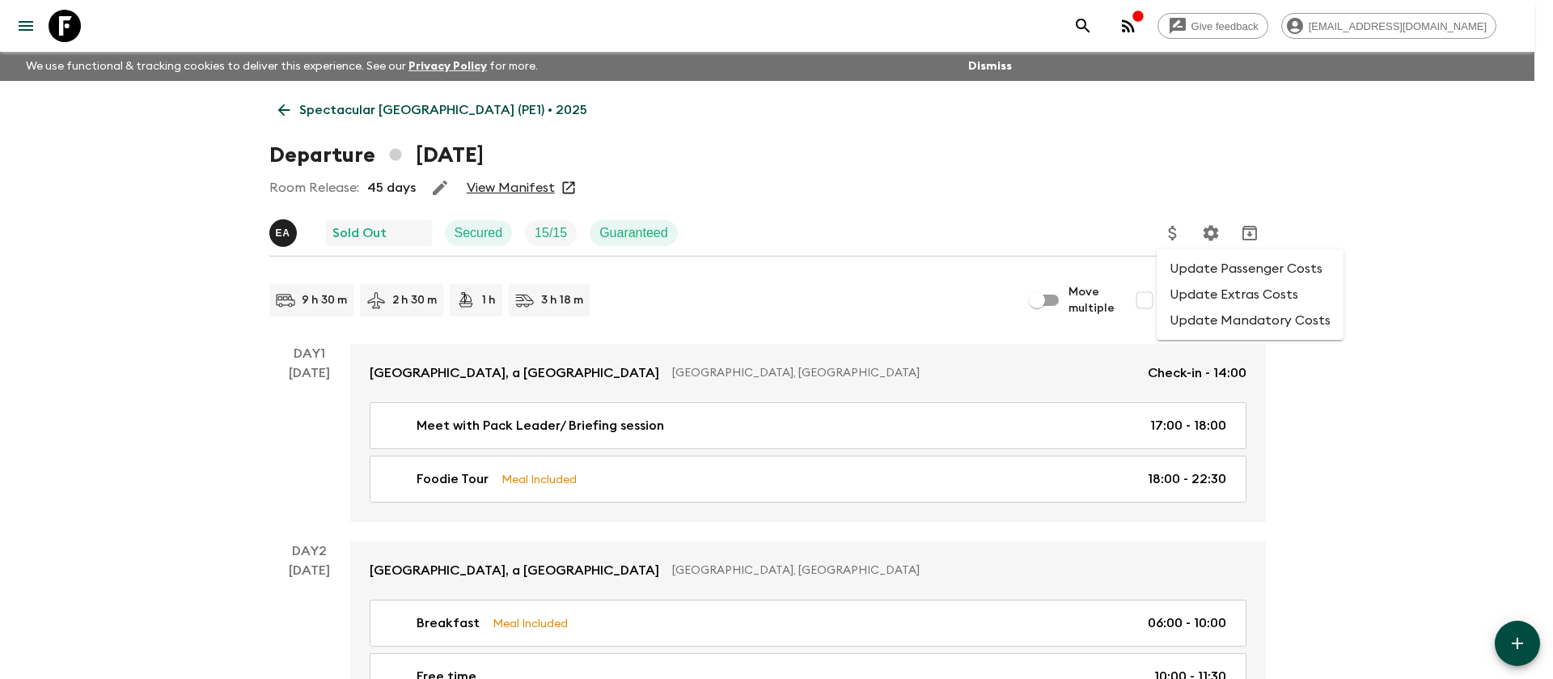
click at [1191, 292] on li "Update Extras Costs" at bounding box center [1250, 295] width 187 height 26
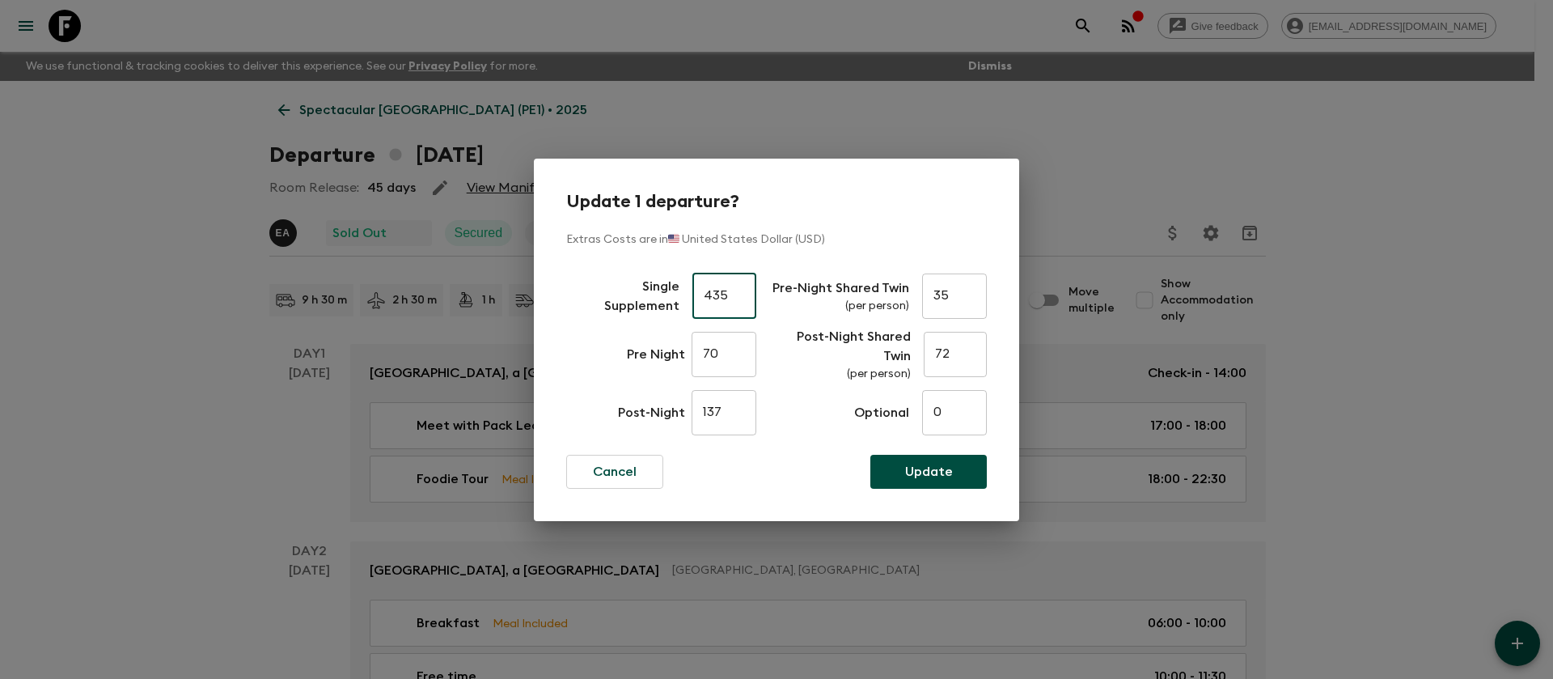
drag, startPoint x: 735, startPoint y: 299, endPoint x: 670, endPoint y: 312, distance: 66.0
click at [670, 312] on div "Single Supplement 435 ​" at bounding box center [661, 296] width 190 height 58
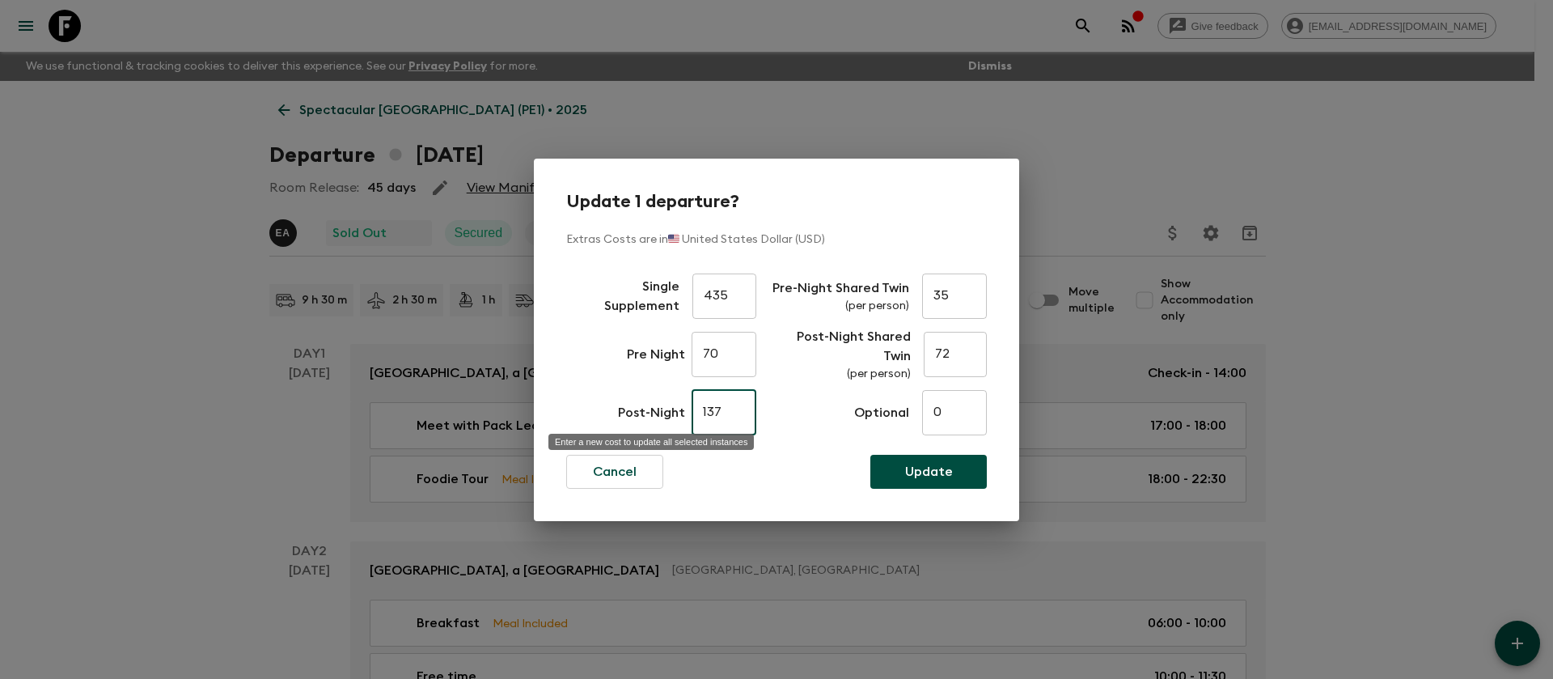
drag, startPoint x: 733, startPoint y: 409, endPoint x: 657, endPoint y: 406, distance: 76.1
click at [657, 406] on div "Post-Night 137 ​" at bounding box center [687, 412] width 138 height 58
